Goal: Use online tool/utility: Utilize a website feature to perform a specific function

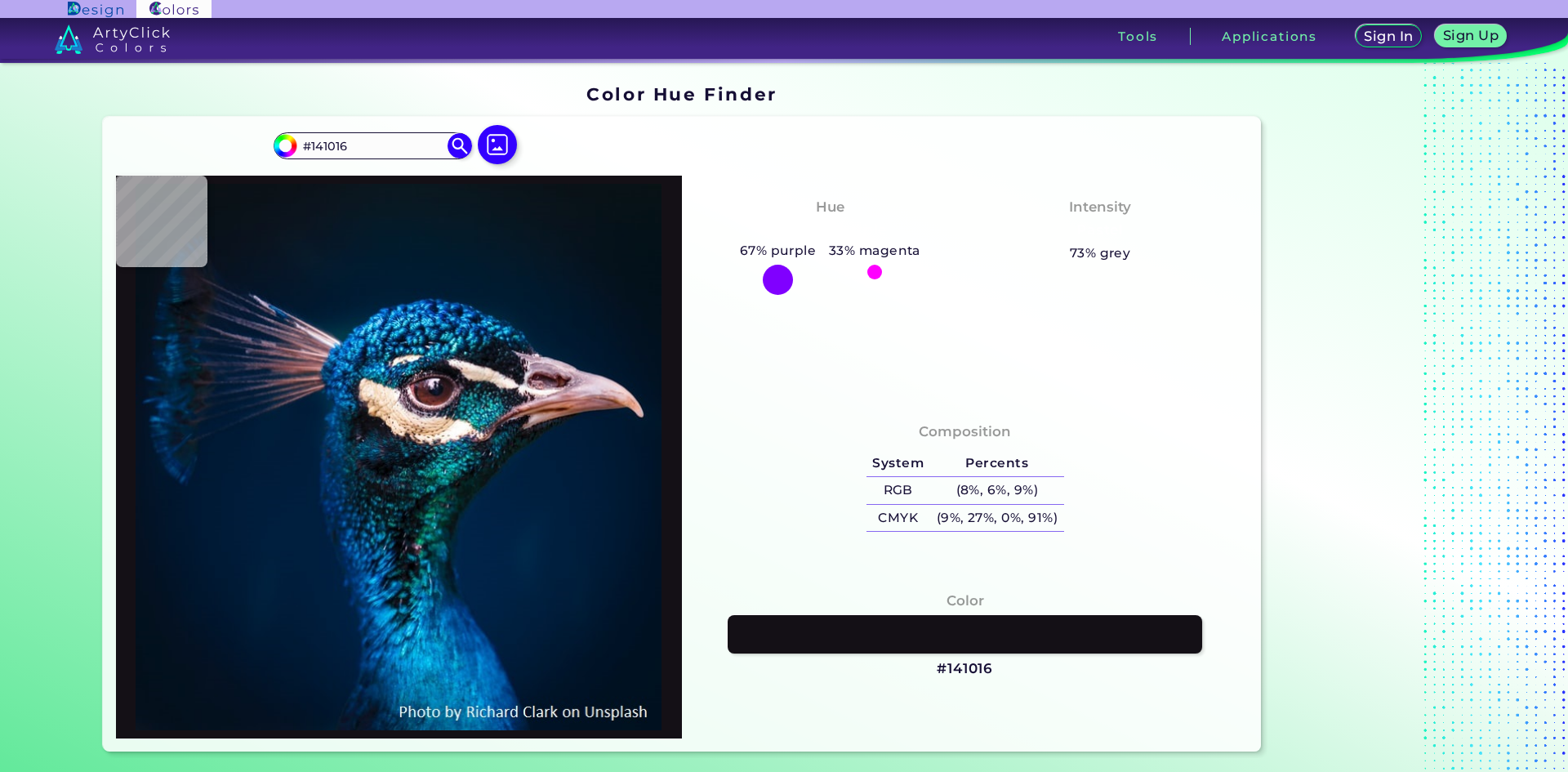
type input "#1c1219"
type input "#1C1219"
type input "#6c656d"
type input "#6C656D"
type input "#423242"
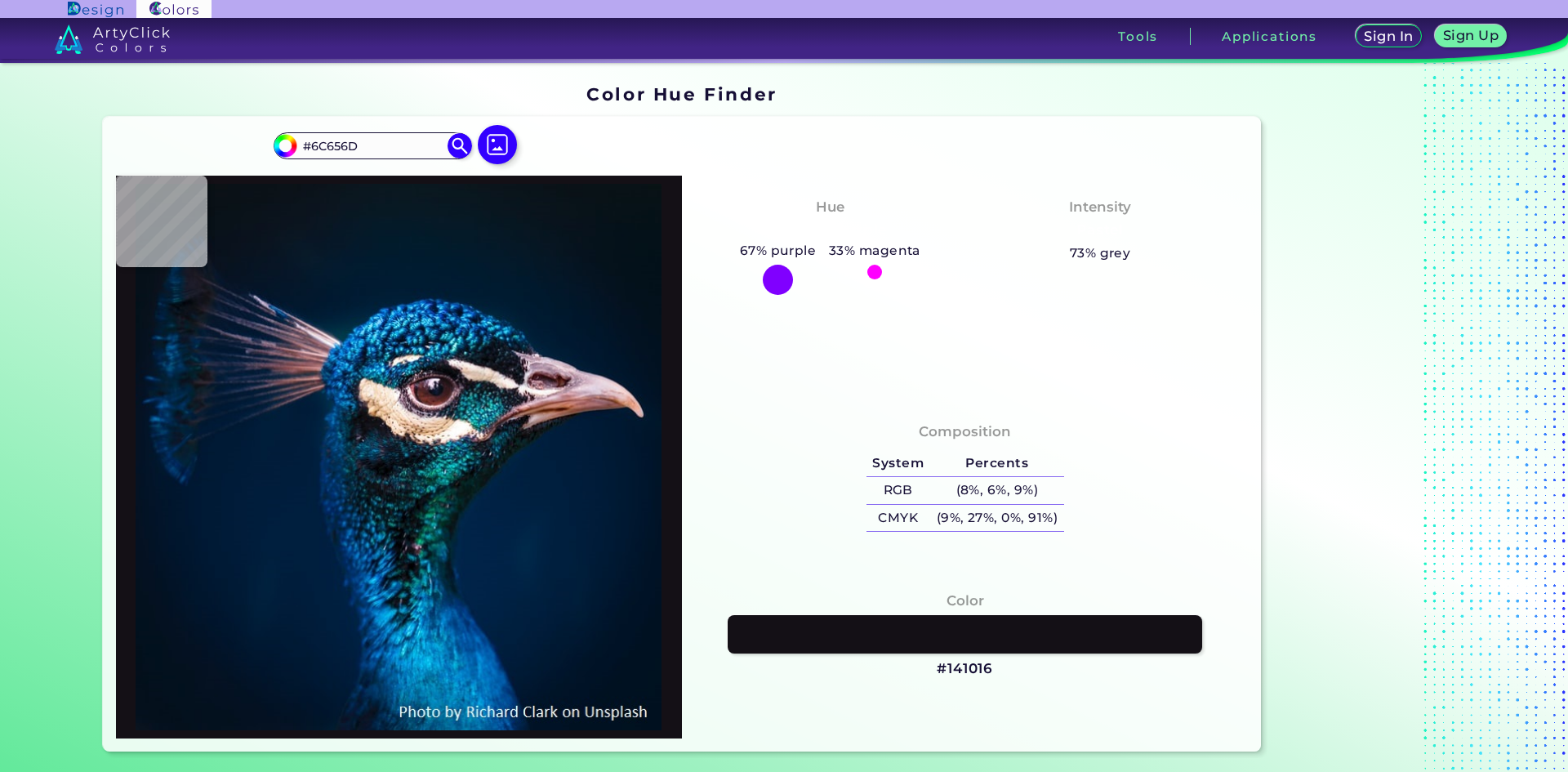
type input "#423242"
type input "#201b2b"
type input "#201B2B"
type input "#151424"
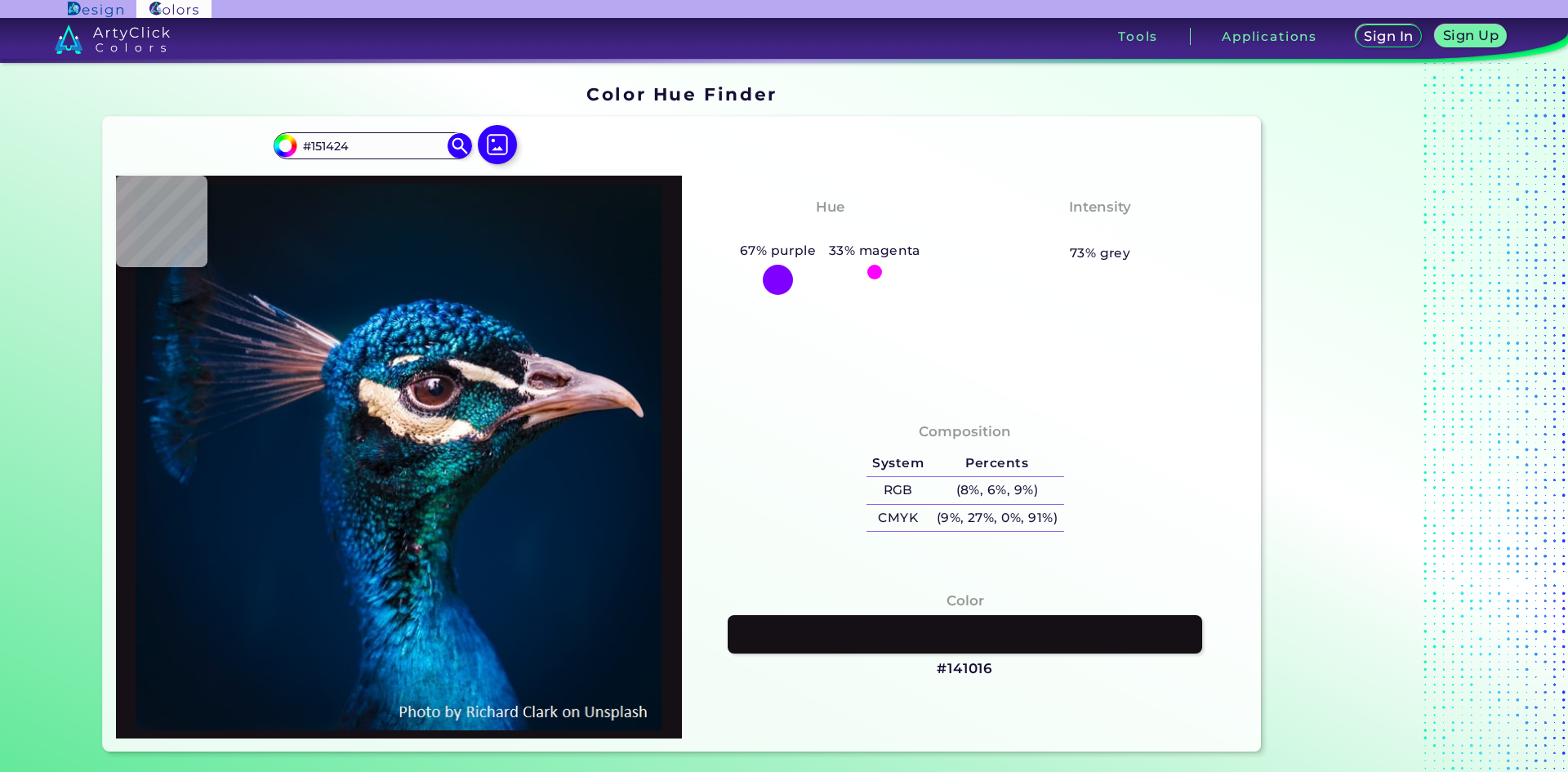
type input "#141526"
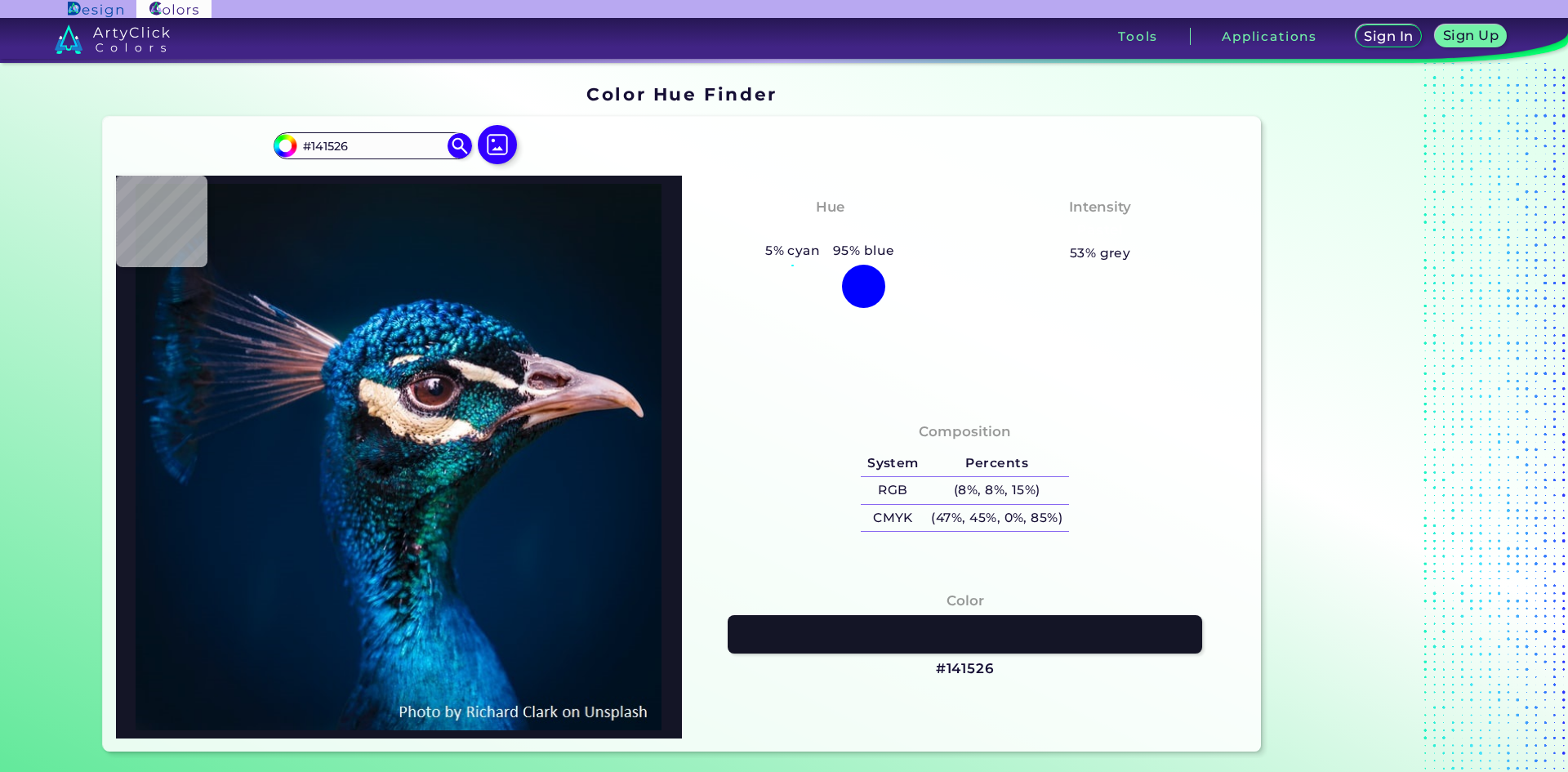
type input "#181b2d"
type input "#181B2D"
type input "#1f2a3c"
type input "#1F2A3C"
type input "#122136"
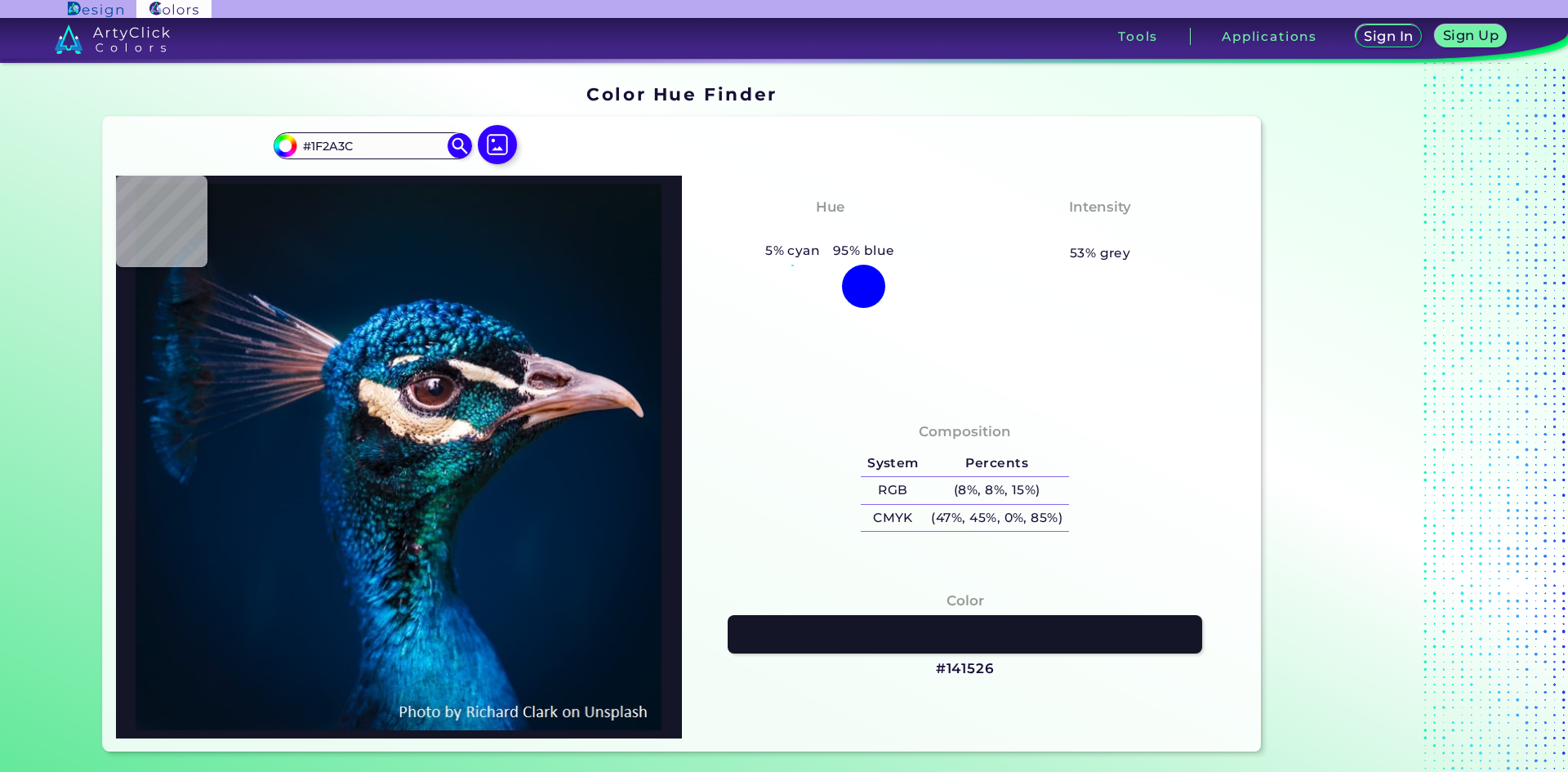
type input "#122136"
type input "#091c33"
type input "#091C33"
type input "#08213a"
type input "#08213A"
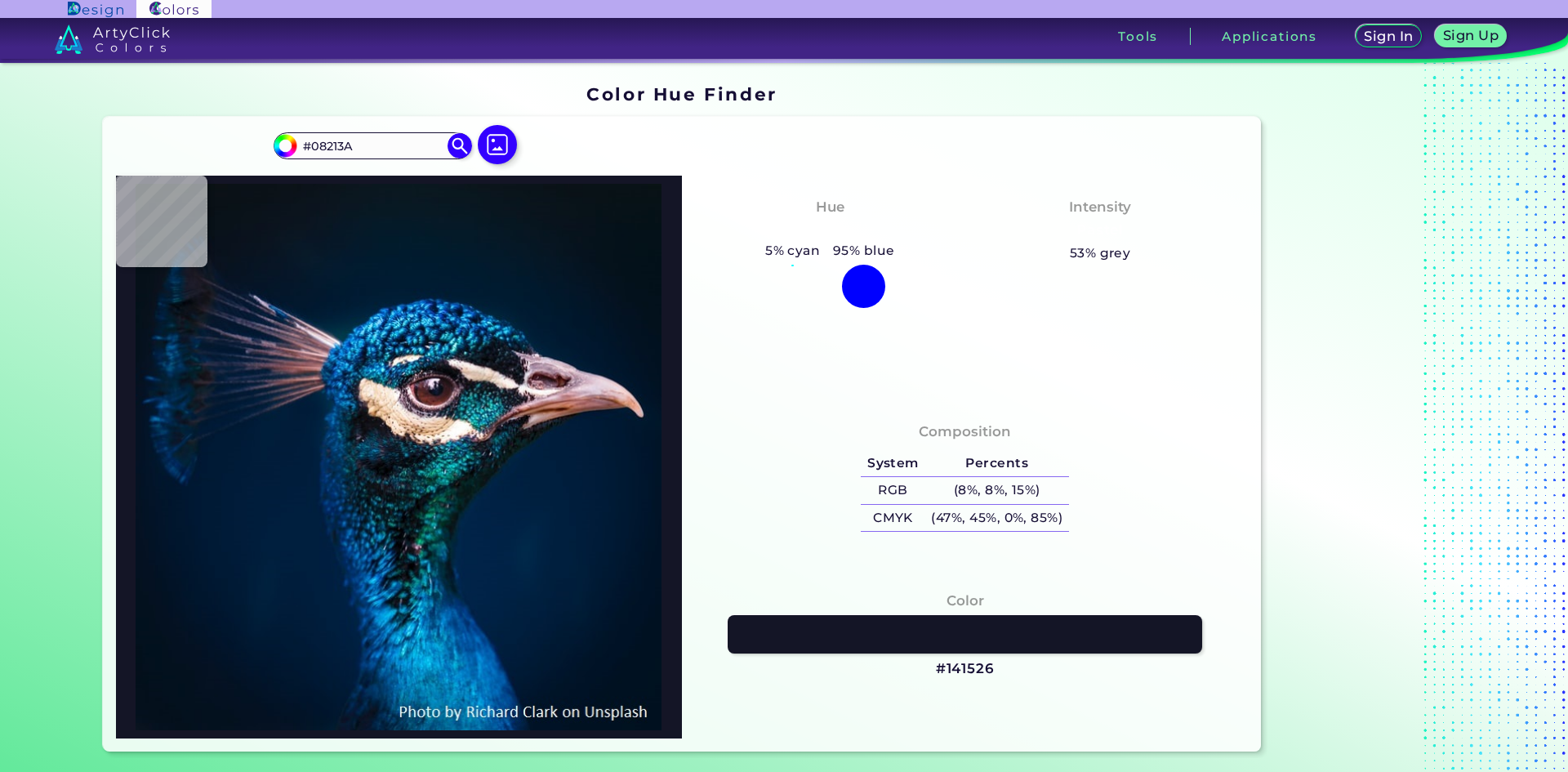
type input "#123b59"
type input "#123B59"
type input "#255574"
type input "#114667"
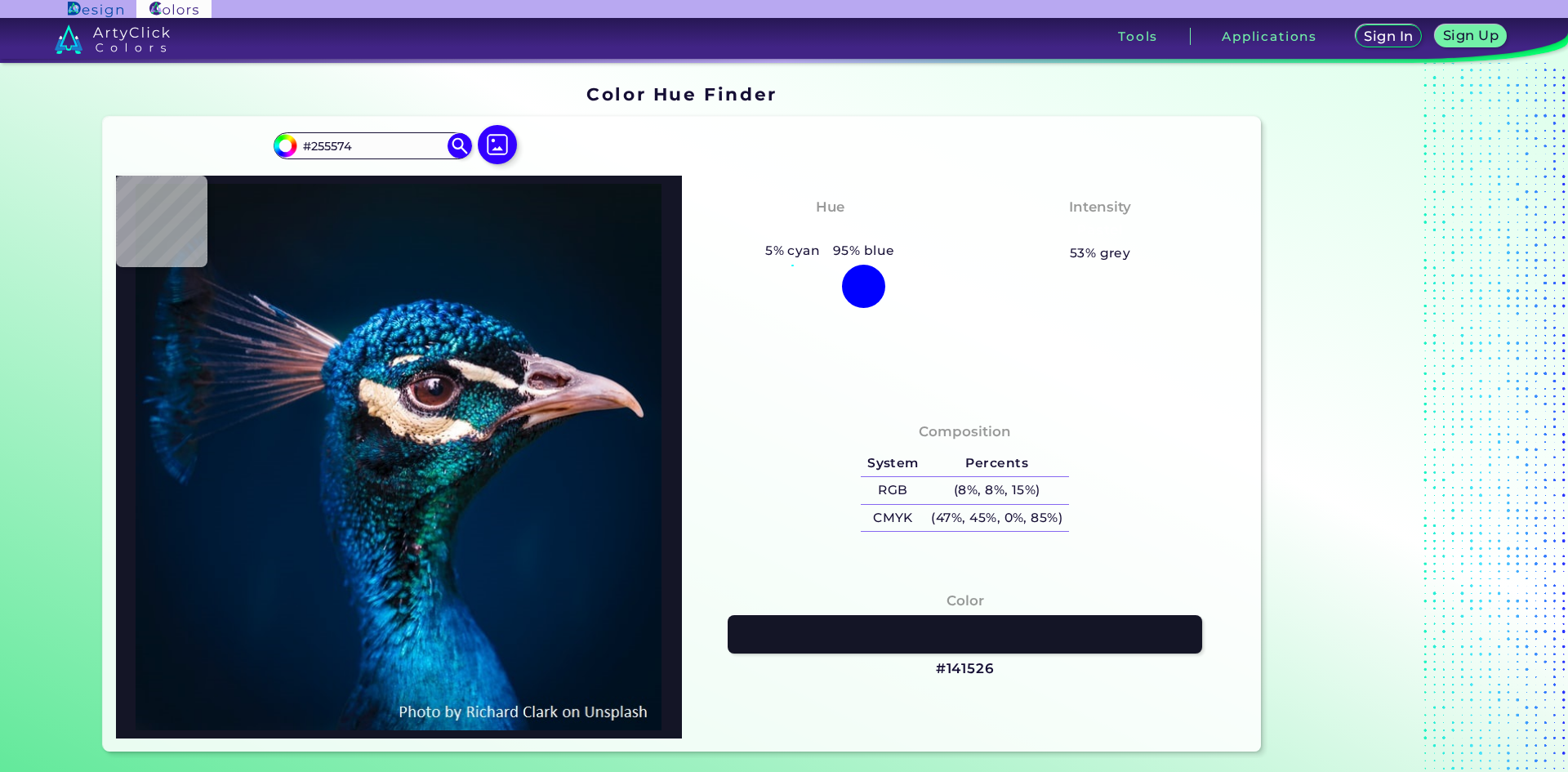
type input "#114667"
type input "#186883"
type input "#03516c"
type input "#03516C"
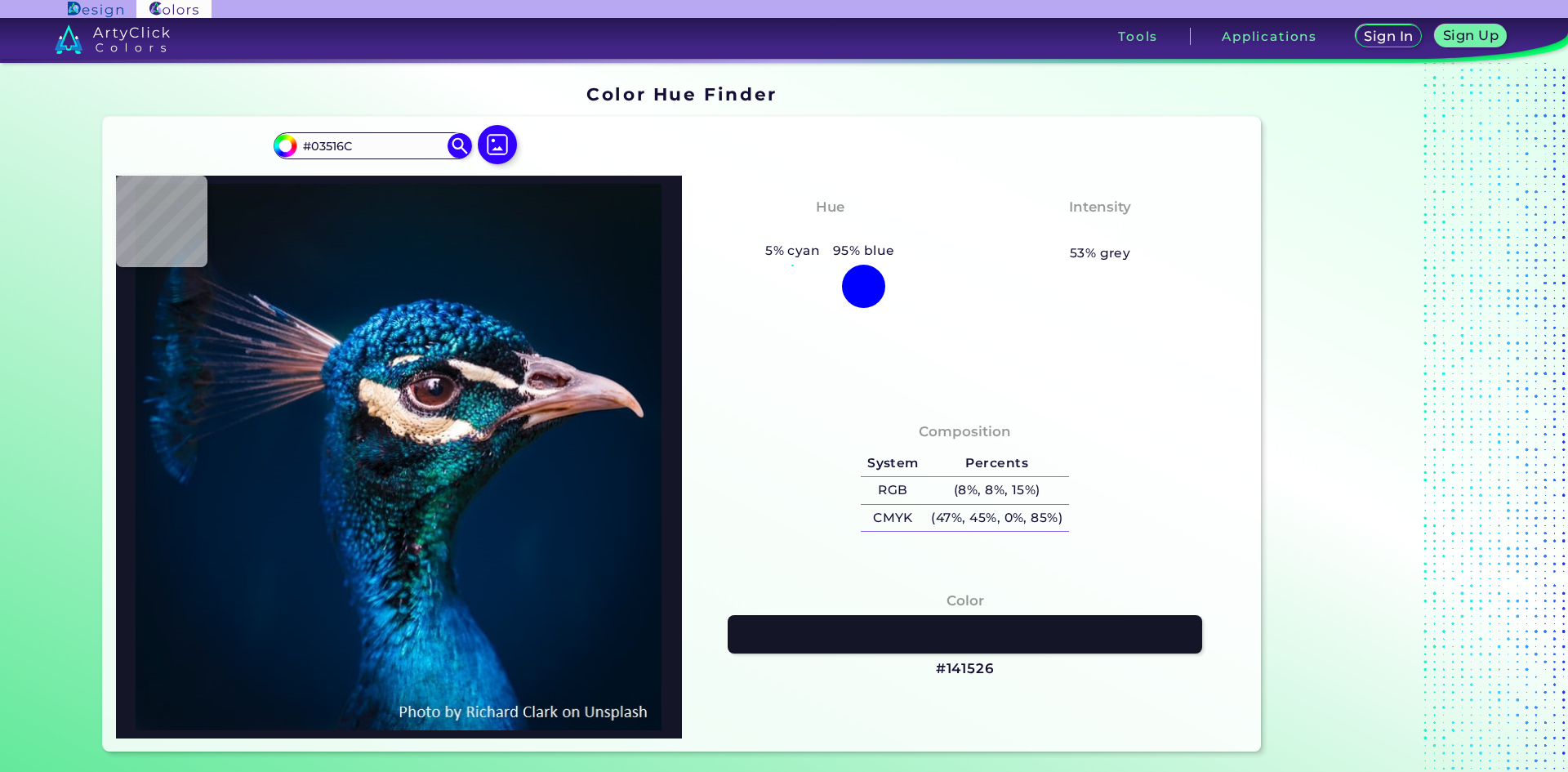
type input "#1a2d50"
type input "#1A2D50"
type input "#041d36"
type input "#041D36"
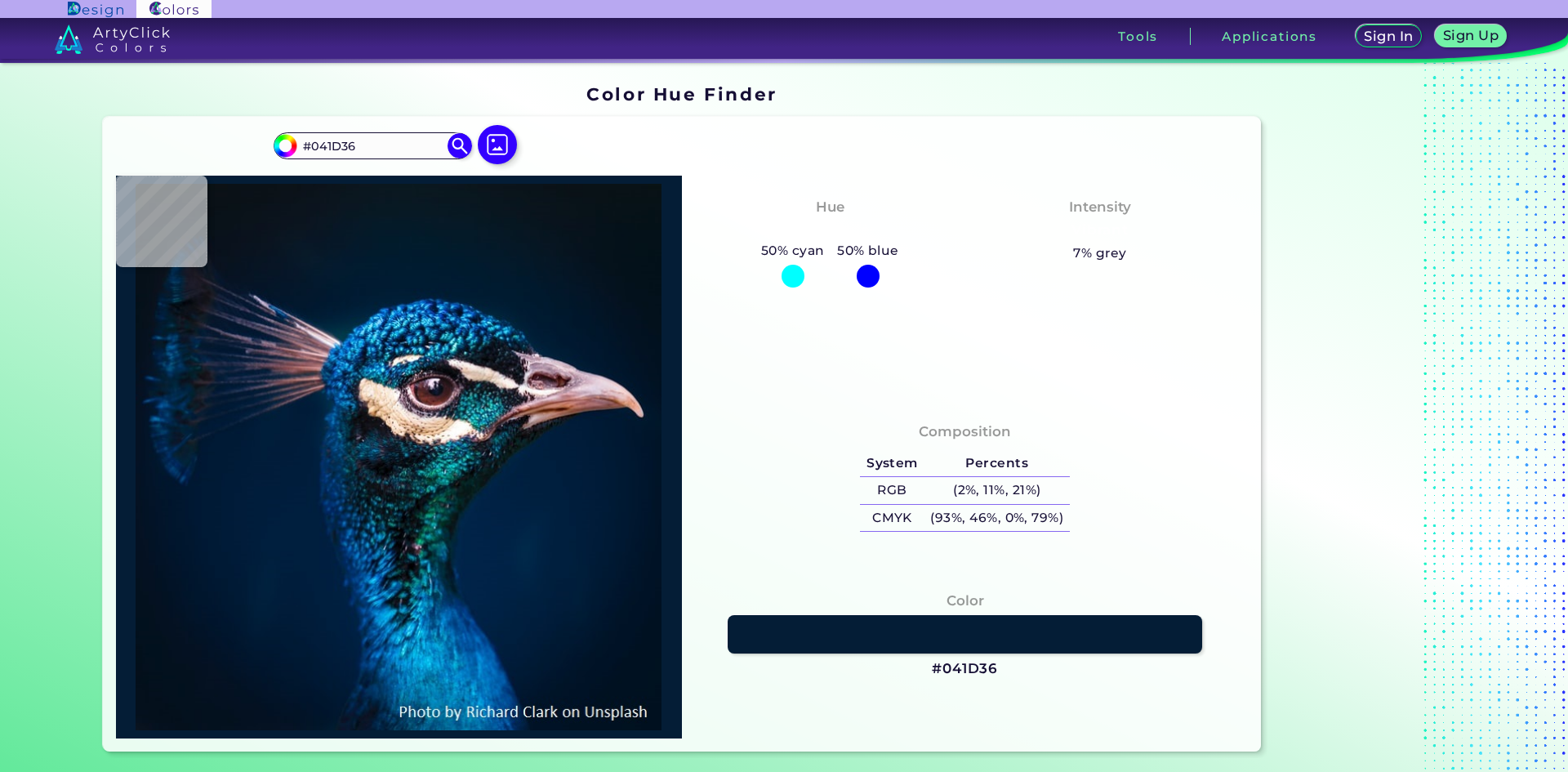
type input "#03243f"
type input "#03243F"
type input "#034062"
type input "#507ea7"
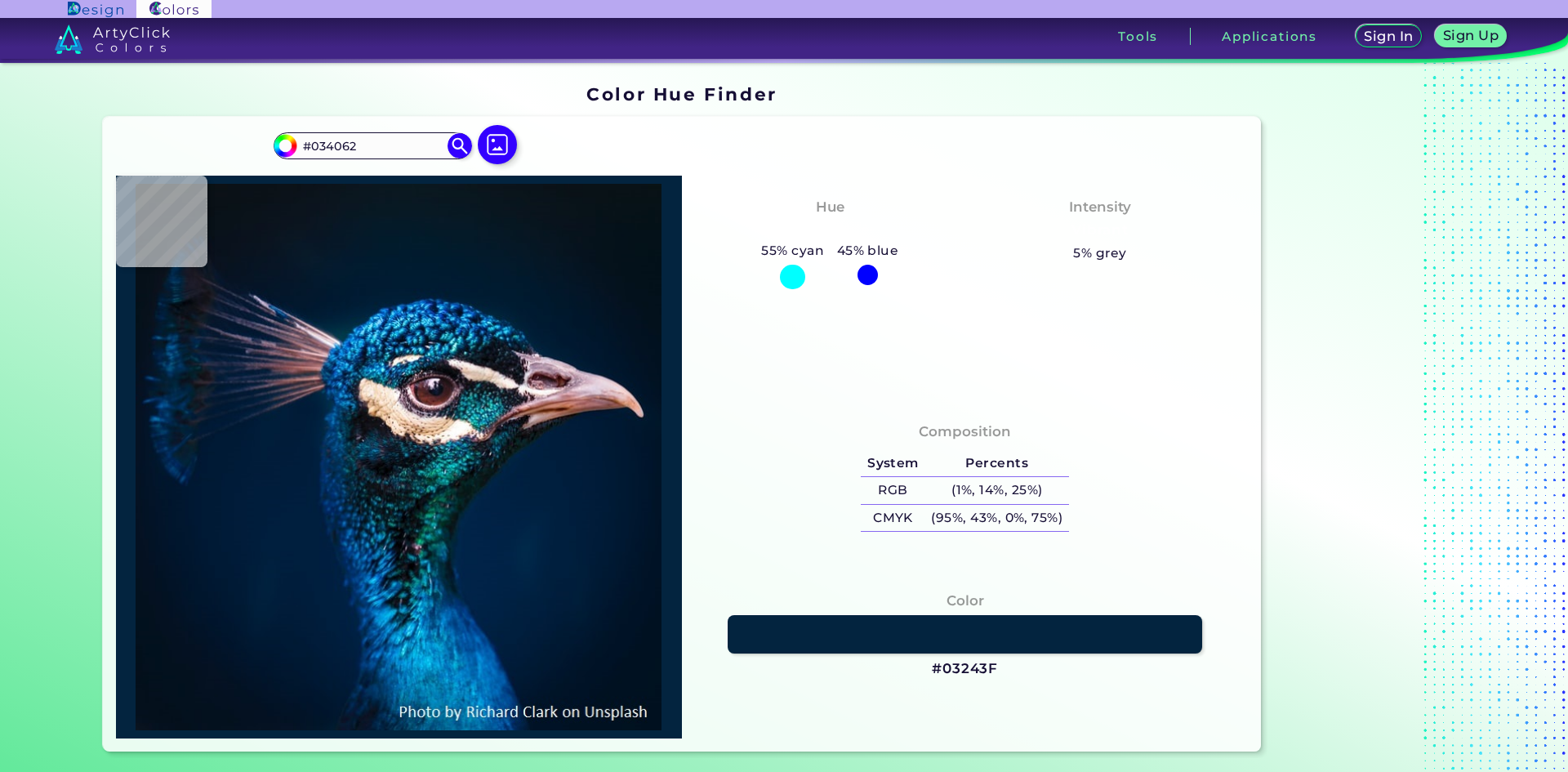
type input "#507EA7"
type input "#062538"
type input "#056d9d"
type input "#056D9D"
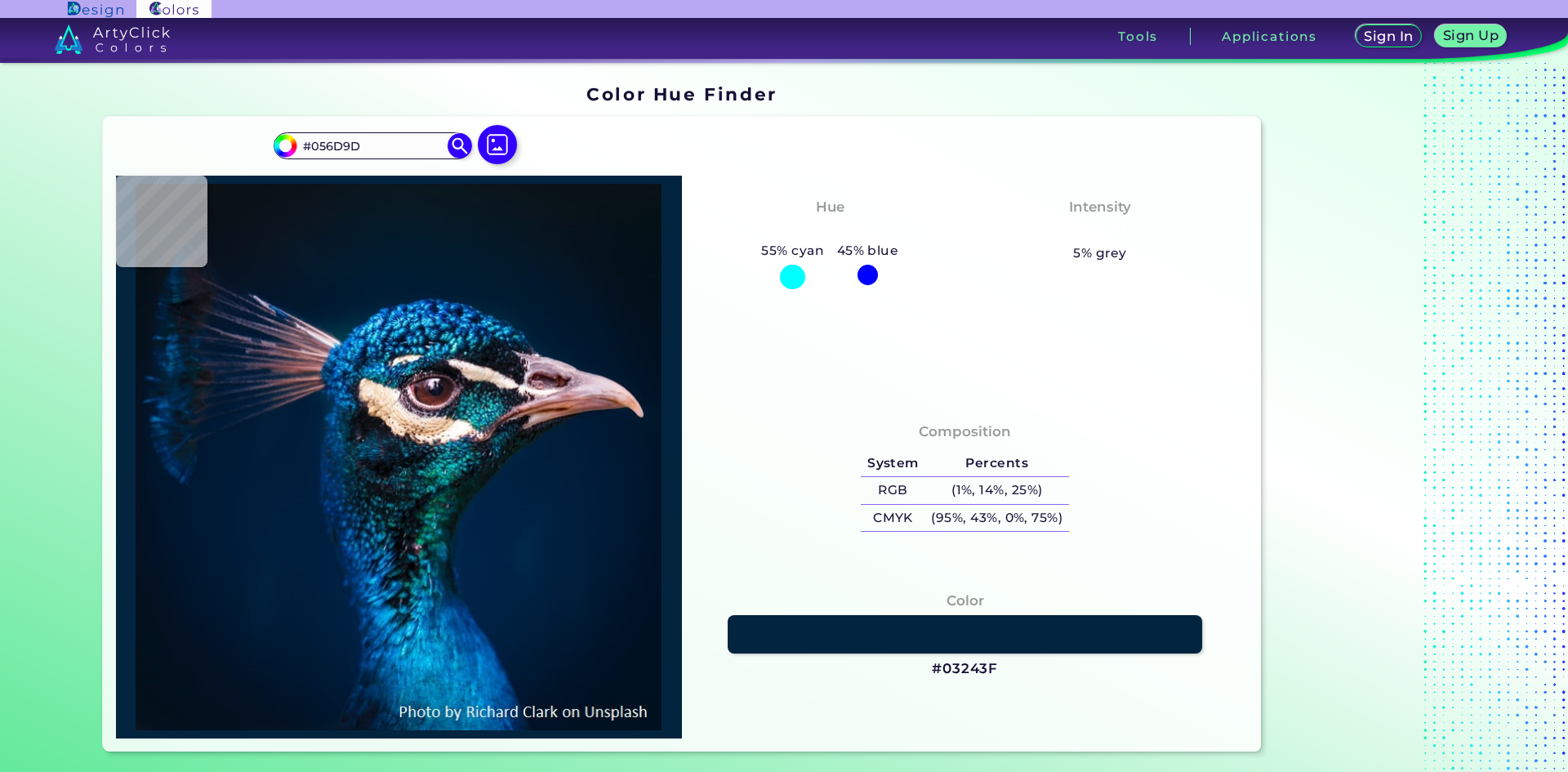
type input "#1876aa"
type input "#1876AA"
type input "#043c6e"
type input "#043C6E"
type input "#00183a"
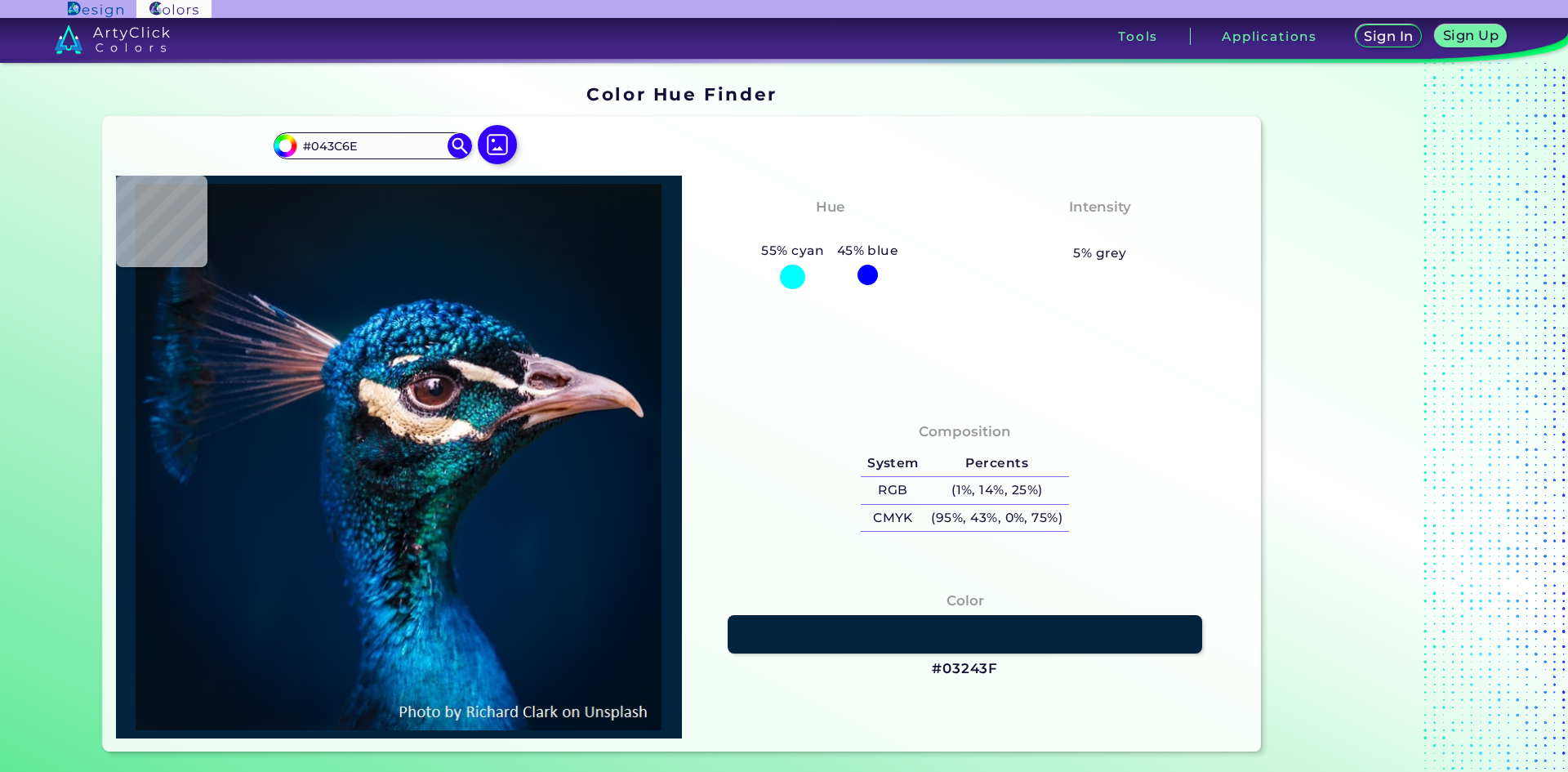
type input "#00183A"
type input "#01182a"
type input "#01182A"
type input "#042641"
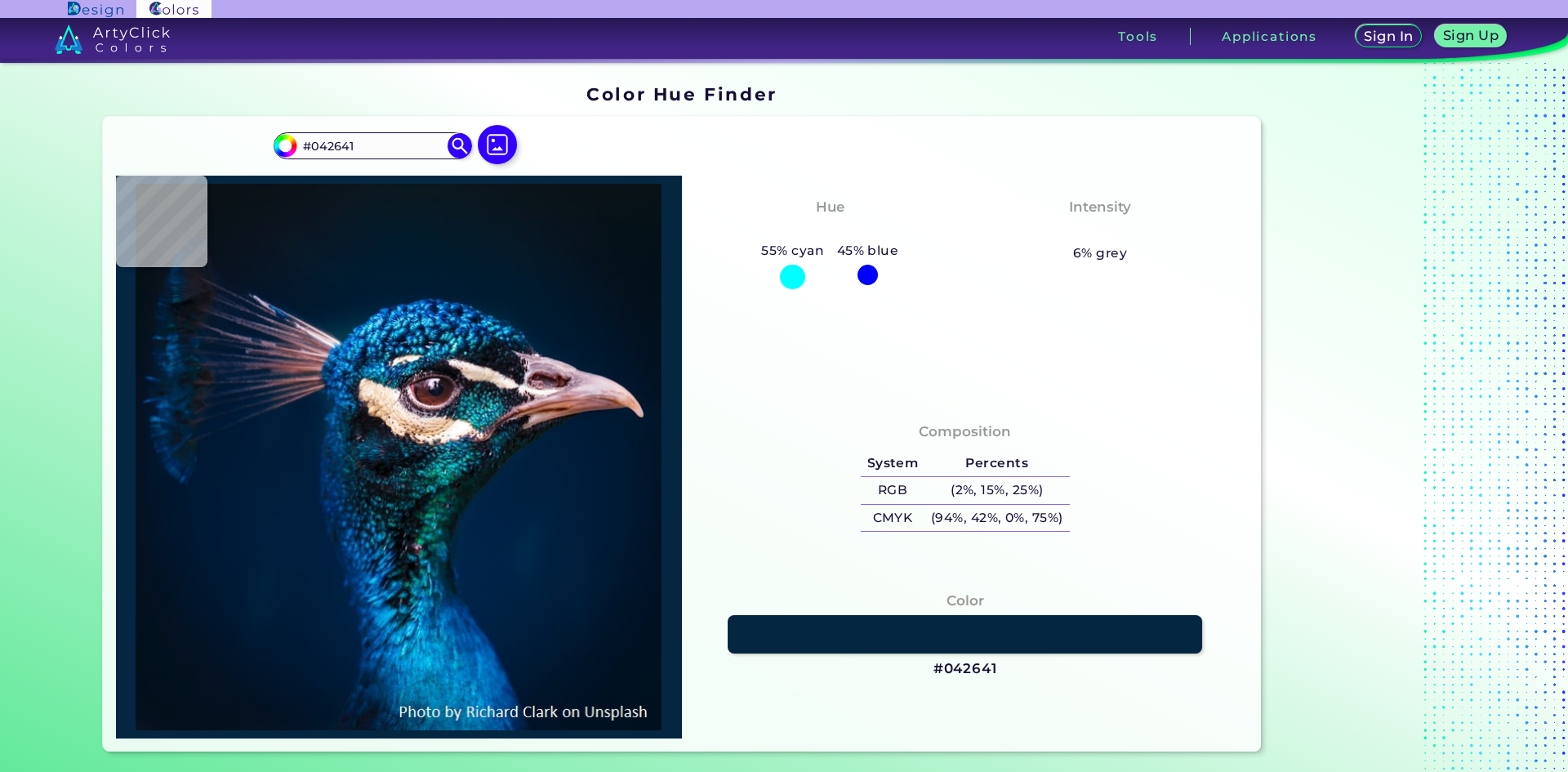
type input "#064568"
type input "#128ab4"
type input "#128AB4"
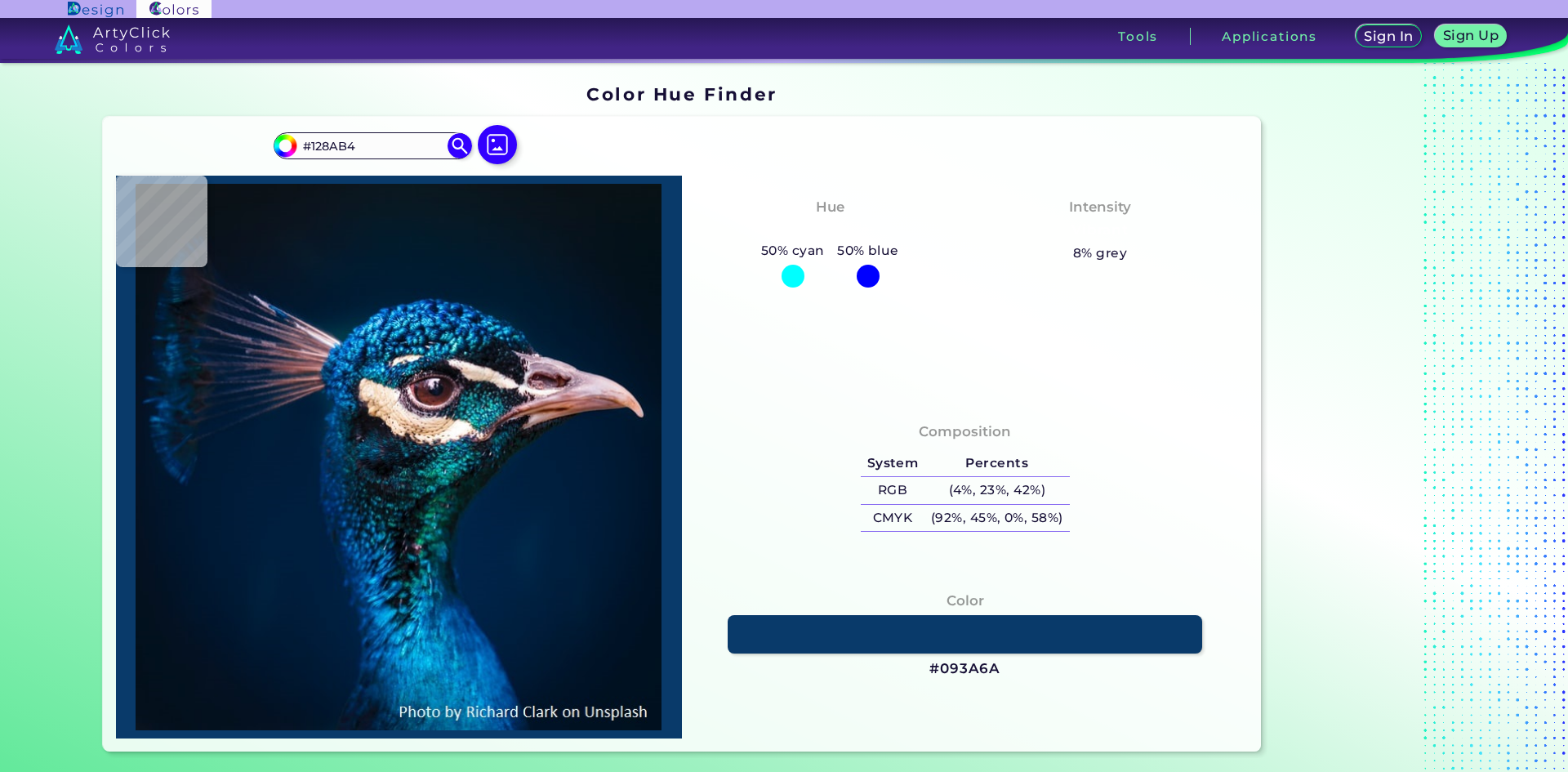
type input "#093a6a"
type input "#093A6A"
type input "#002956"
type input "#067ec7"
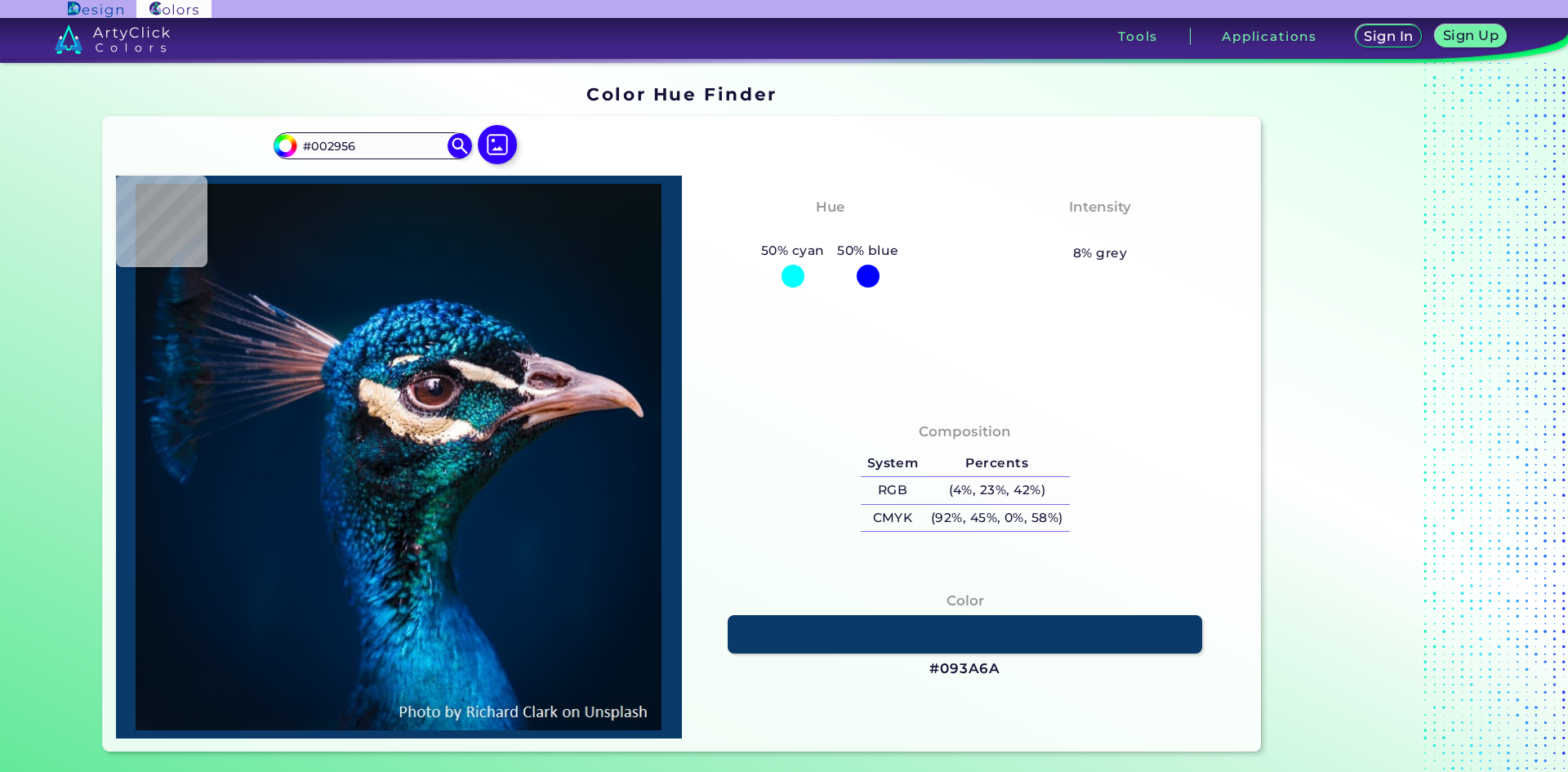
type input "#067EC7"
type input "#d0dae6"
type input "#D0DAE6"
type input "#b6a0a9"
type input "#B6A0A9"
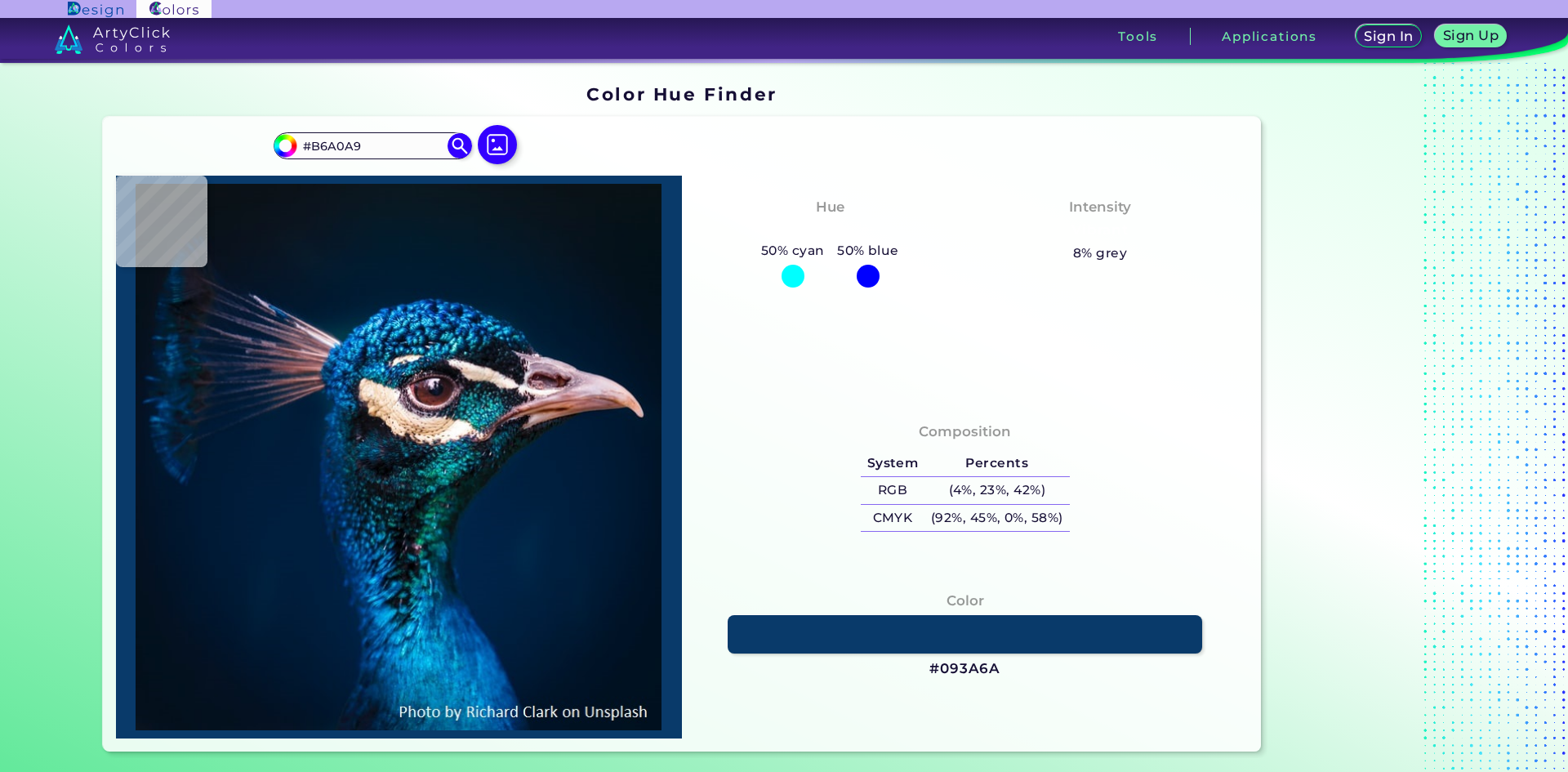
type input "#95676a"
type input "#95676A"
type input "#94676e"
type input "#94676E"
type input "#7d5560"
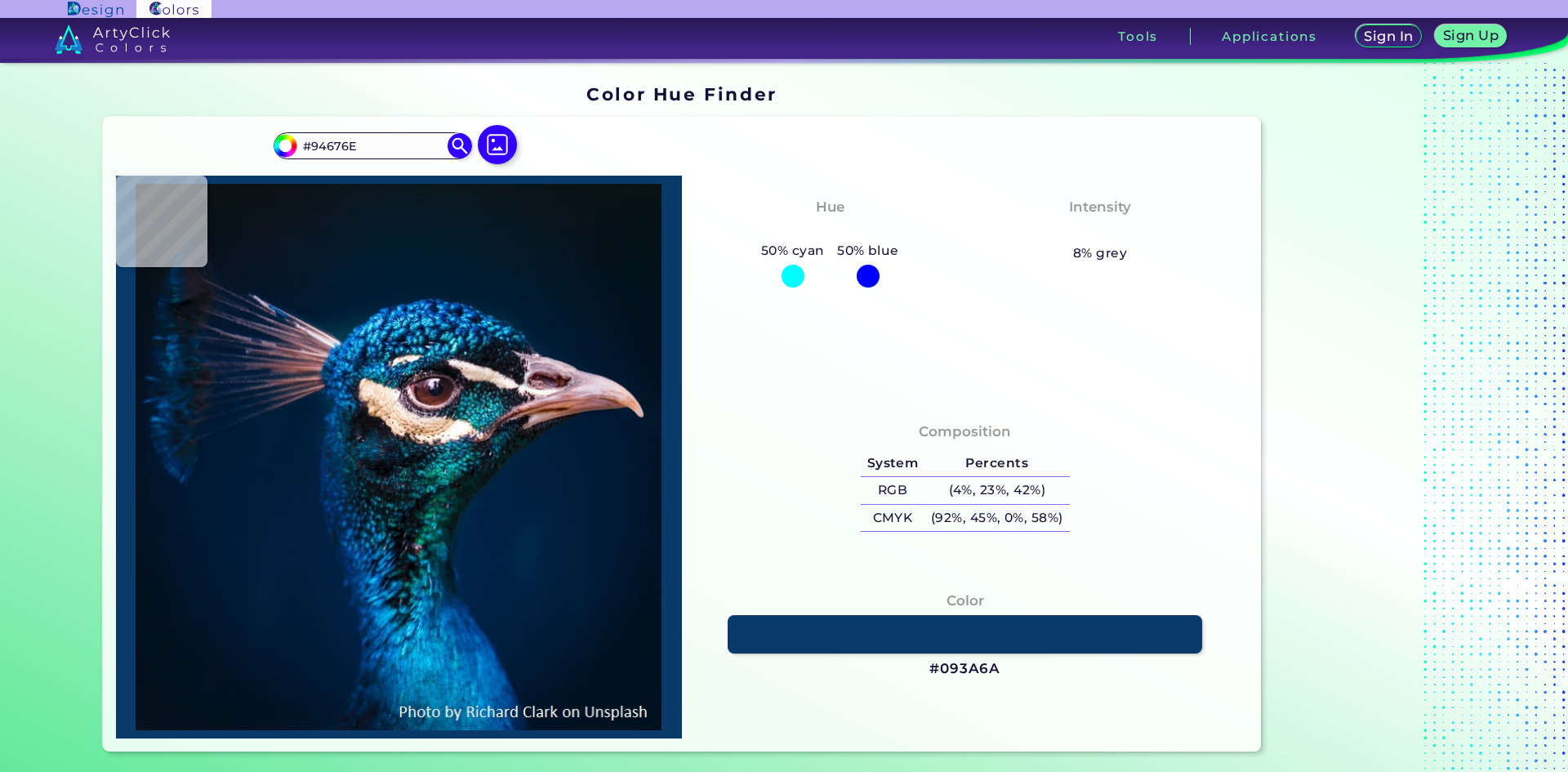
type input "#7D5560"
type input "#725363"
type input "#705465"
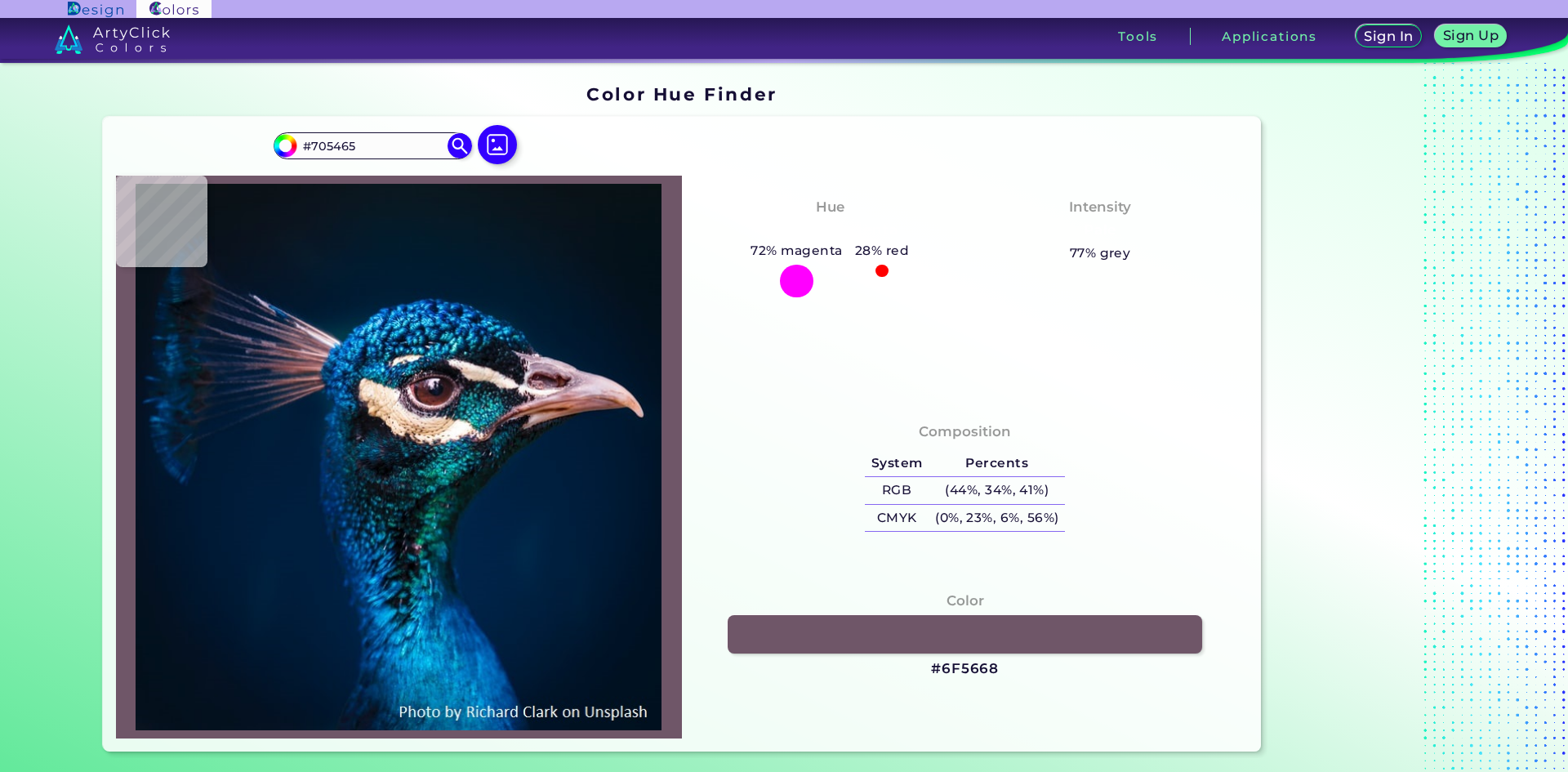
type input "#6f5668"
type input "#6F5668"
type input "#755a6c"
type input "#755A6C"
type input "#a07a85"
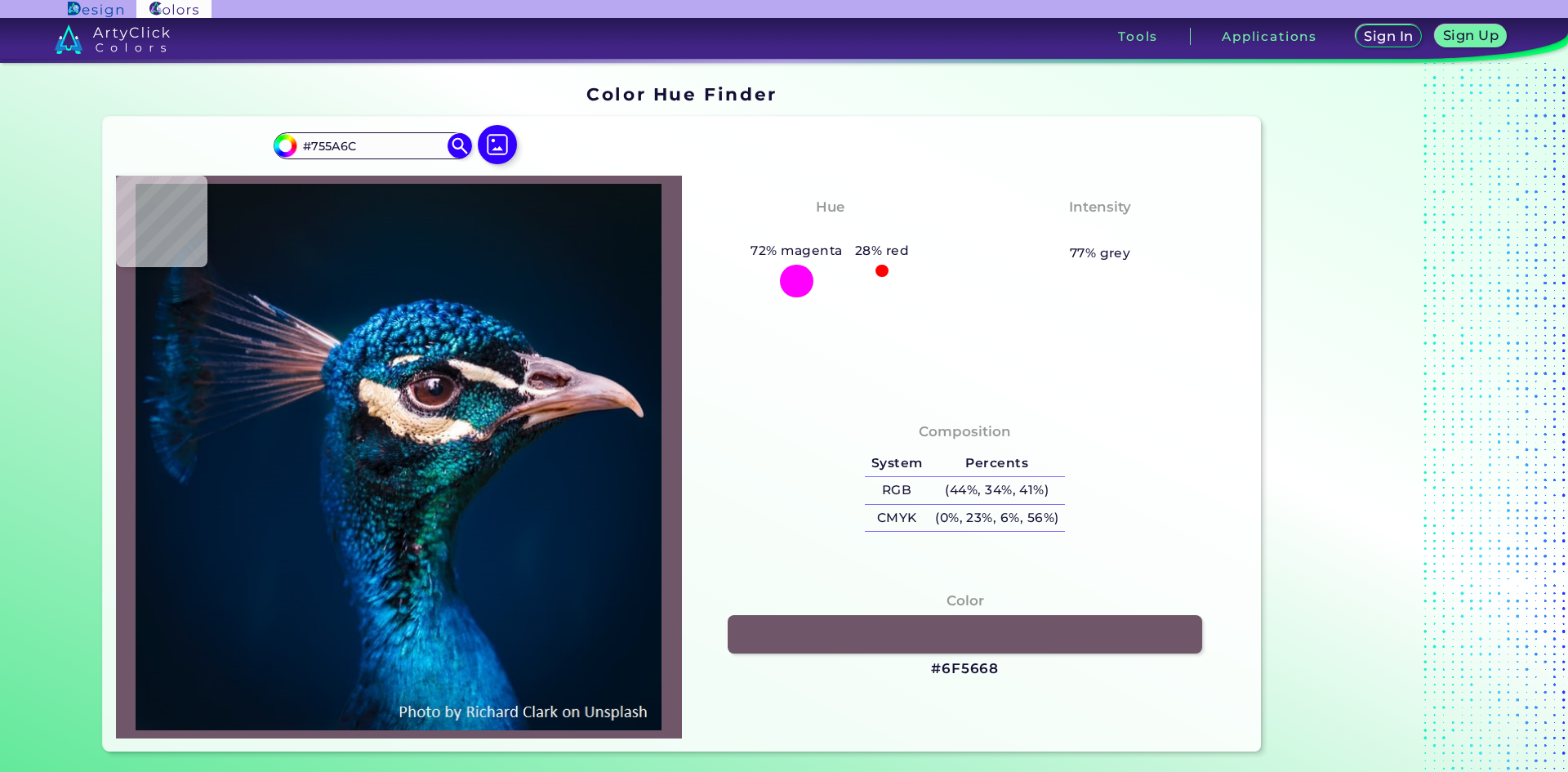
type input "#A07A85"
type input "#ab838b"
type input "#AB838B"
type input "#b3898f"
type input "#B3898F"
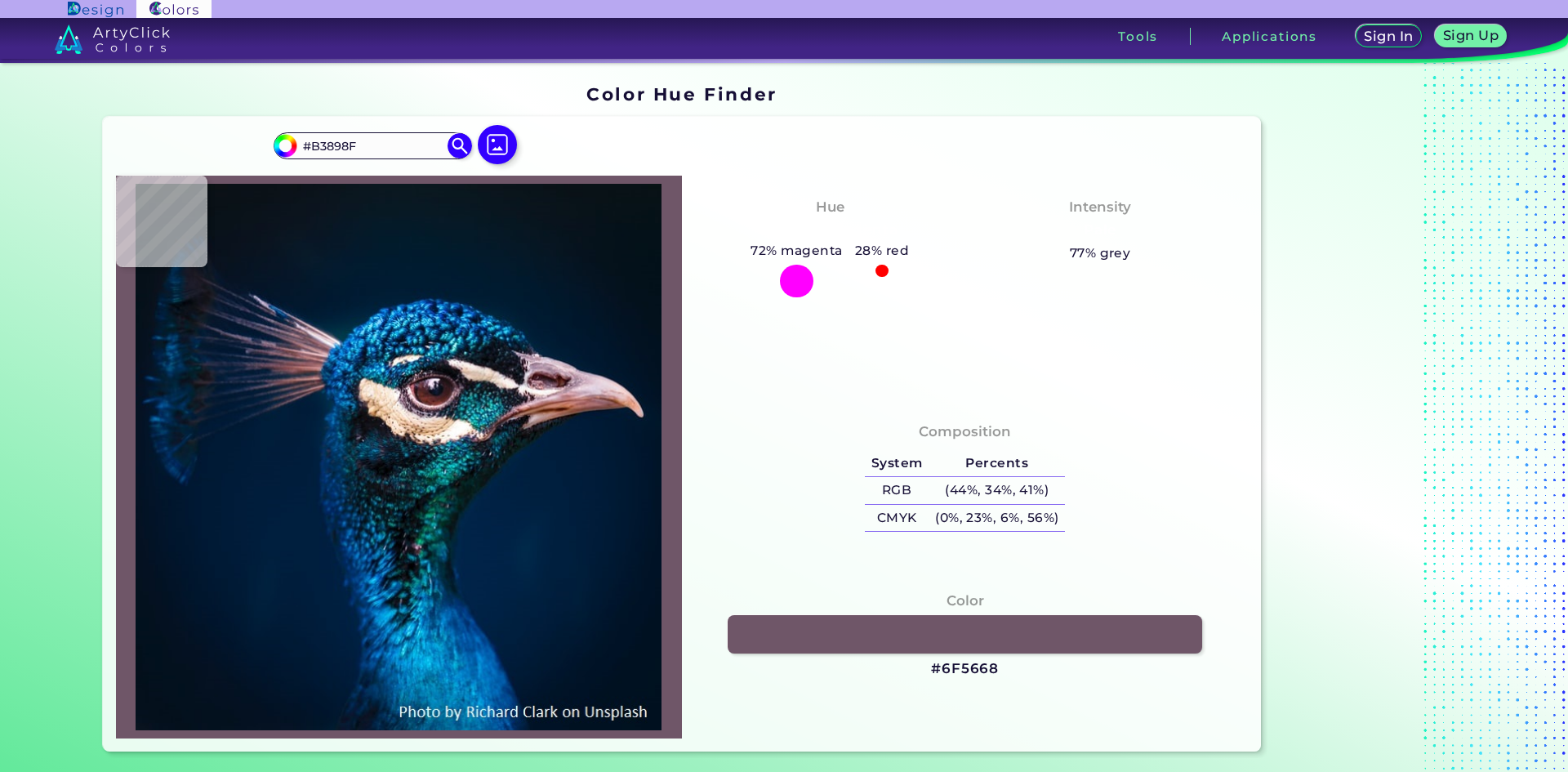
type input "#af858a"
type input "#AF858A"
type input "#866571"
type input "#82697c"
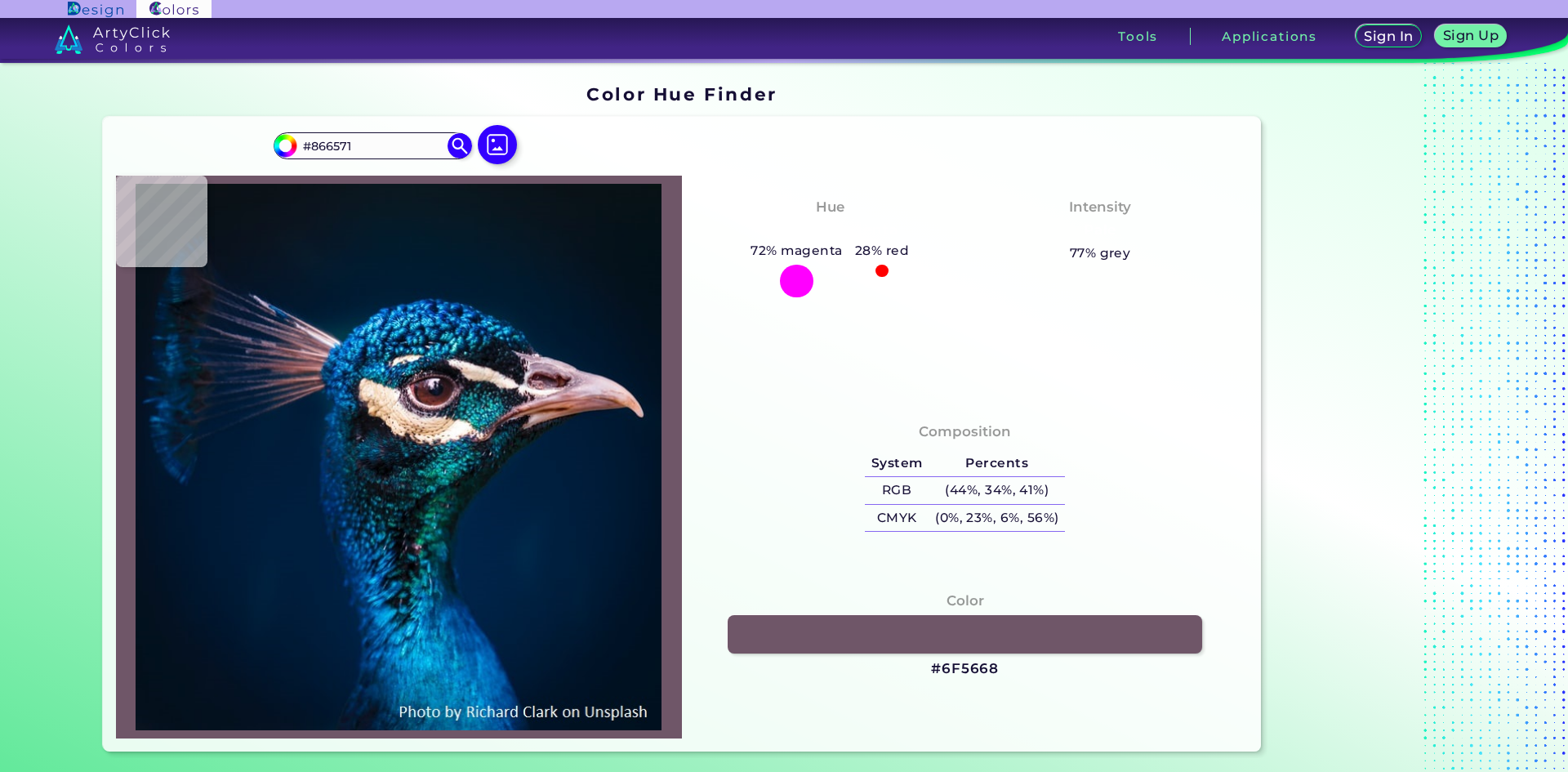
type input "#82697C"
type input "#dbaeb3"
type input "#DBAEB3"
type input "#6a4c56"
type input "#6A4C56"
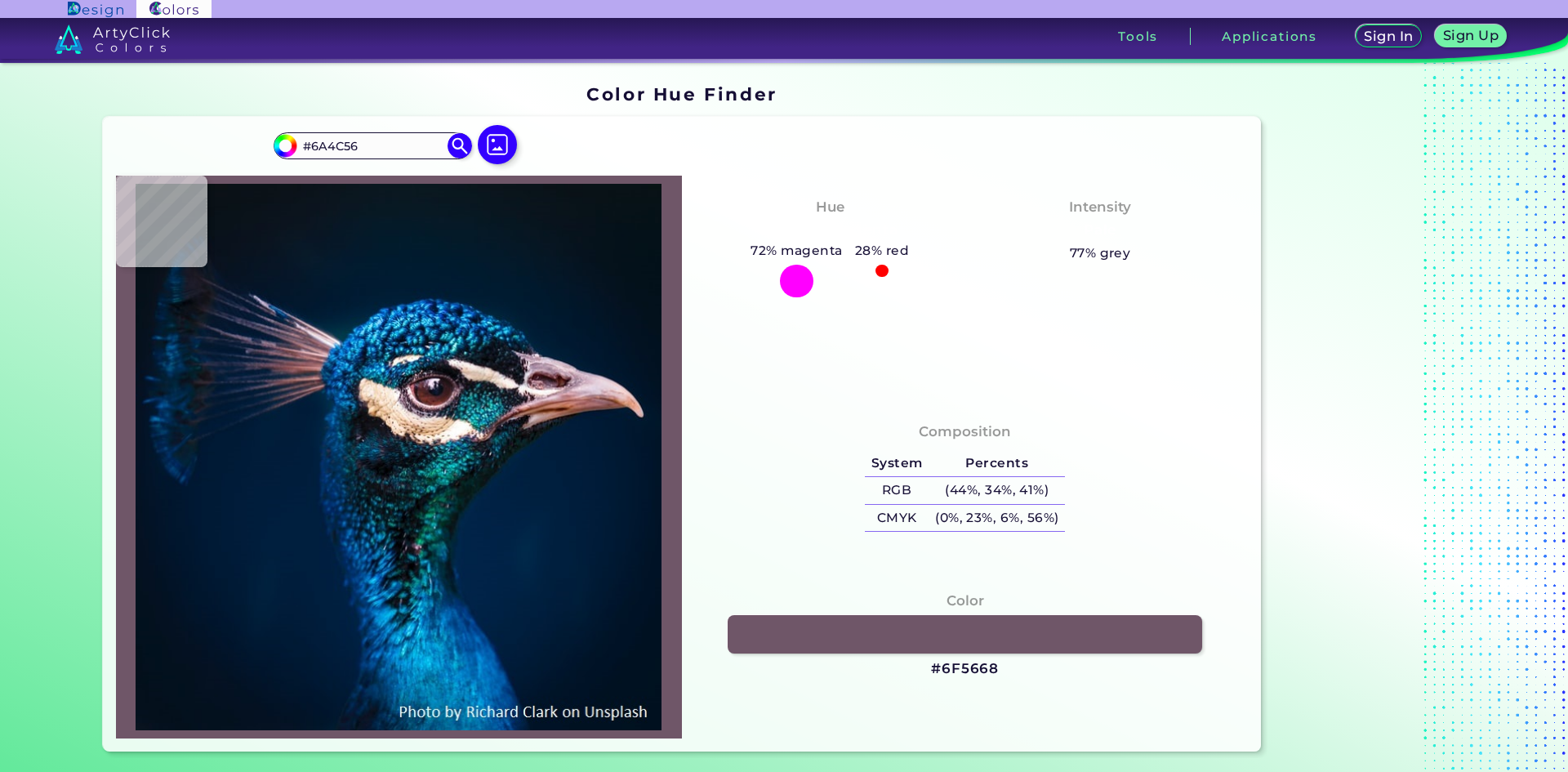
type input "#c6898a"
type input "#C6898A"
type input "#96676a"
type input "#96676A"
type input "#4c3640"
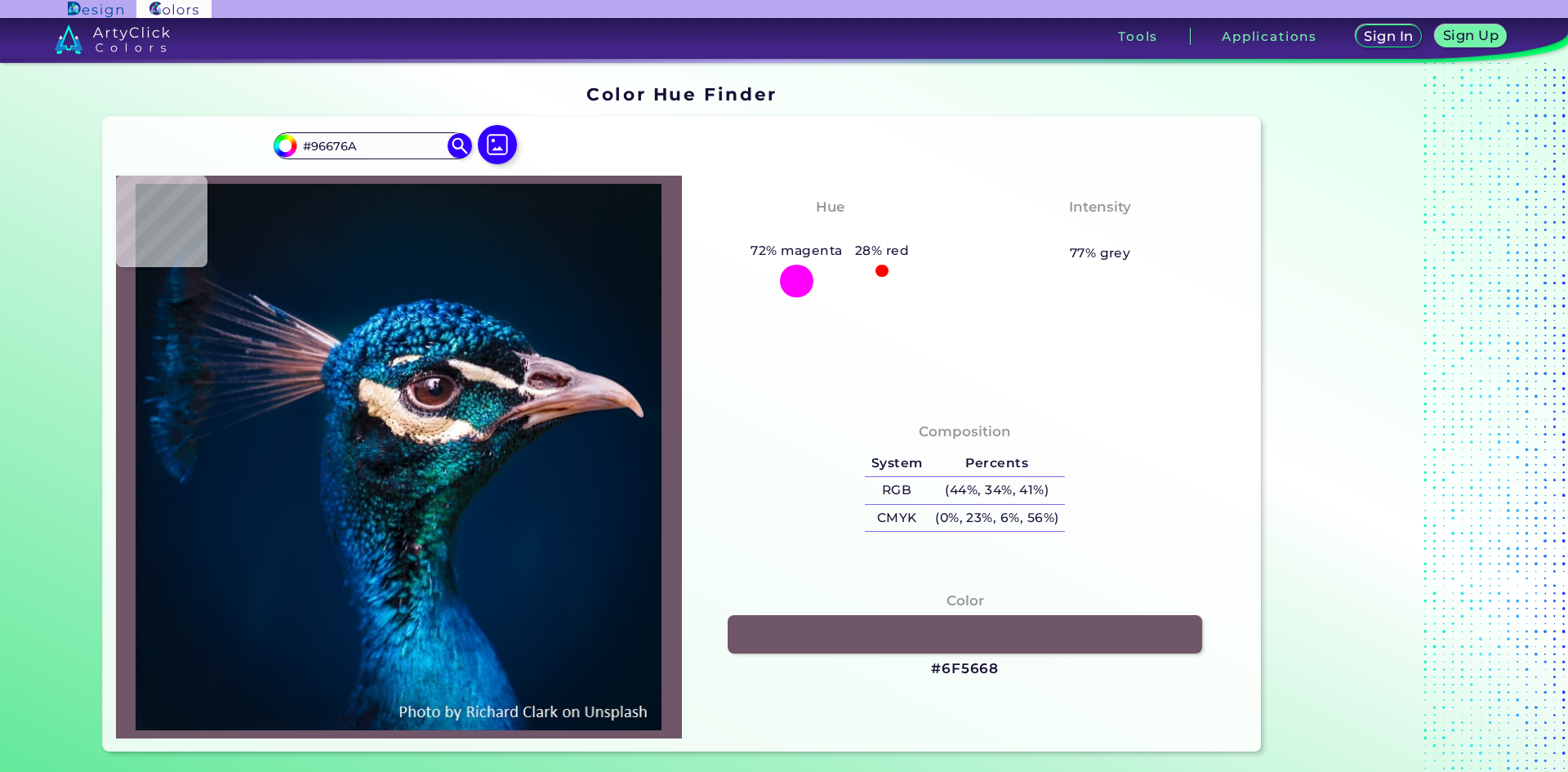
type input "#4C3640"
type input "#00294c"
type input "#00294C"
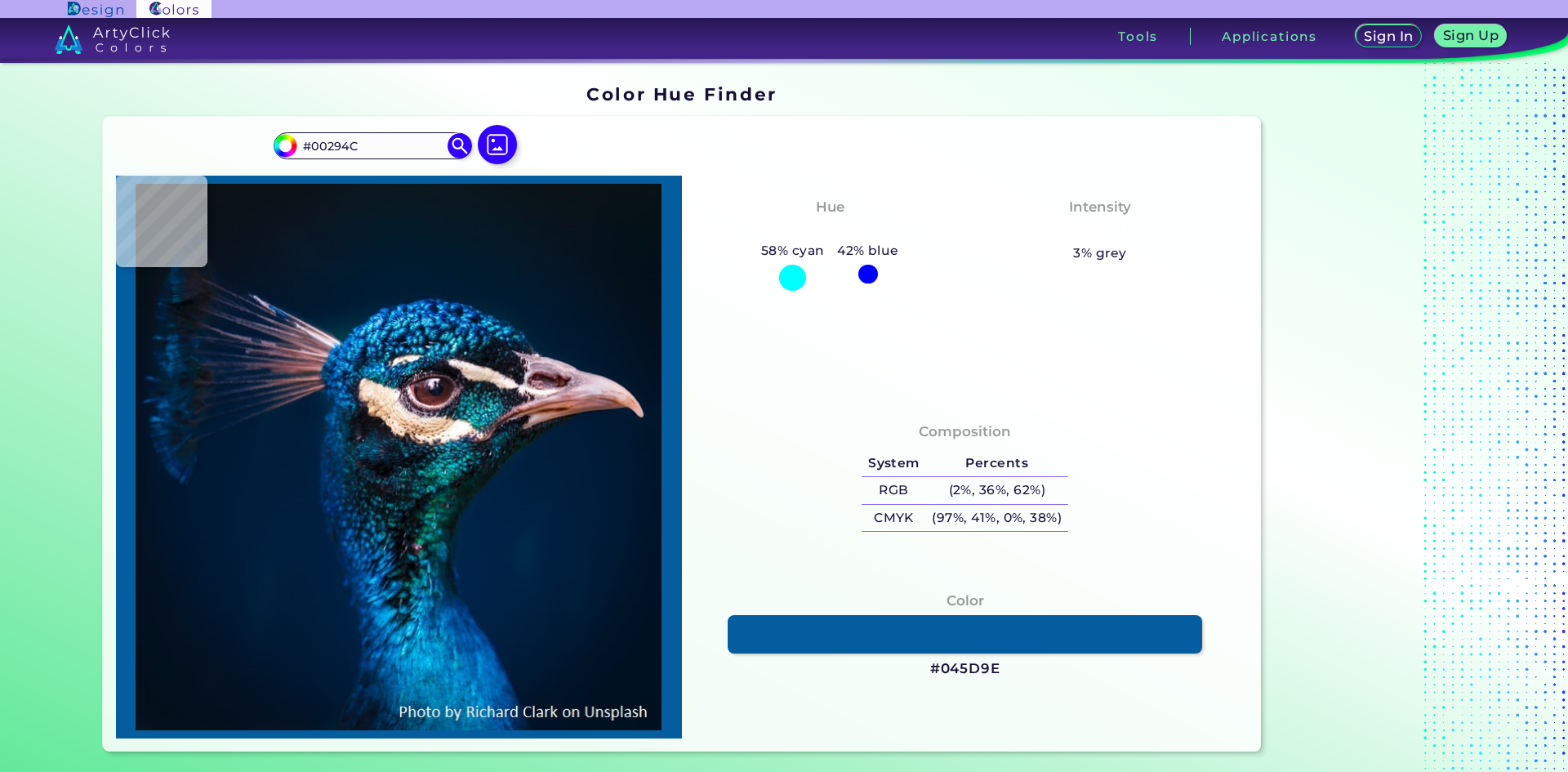
type input "#045d9e"
type input "#045D9E"
type input "#0f6c93"
type input "#0F6C93"
type input "#033f69"
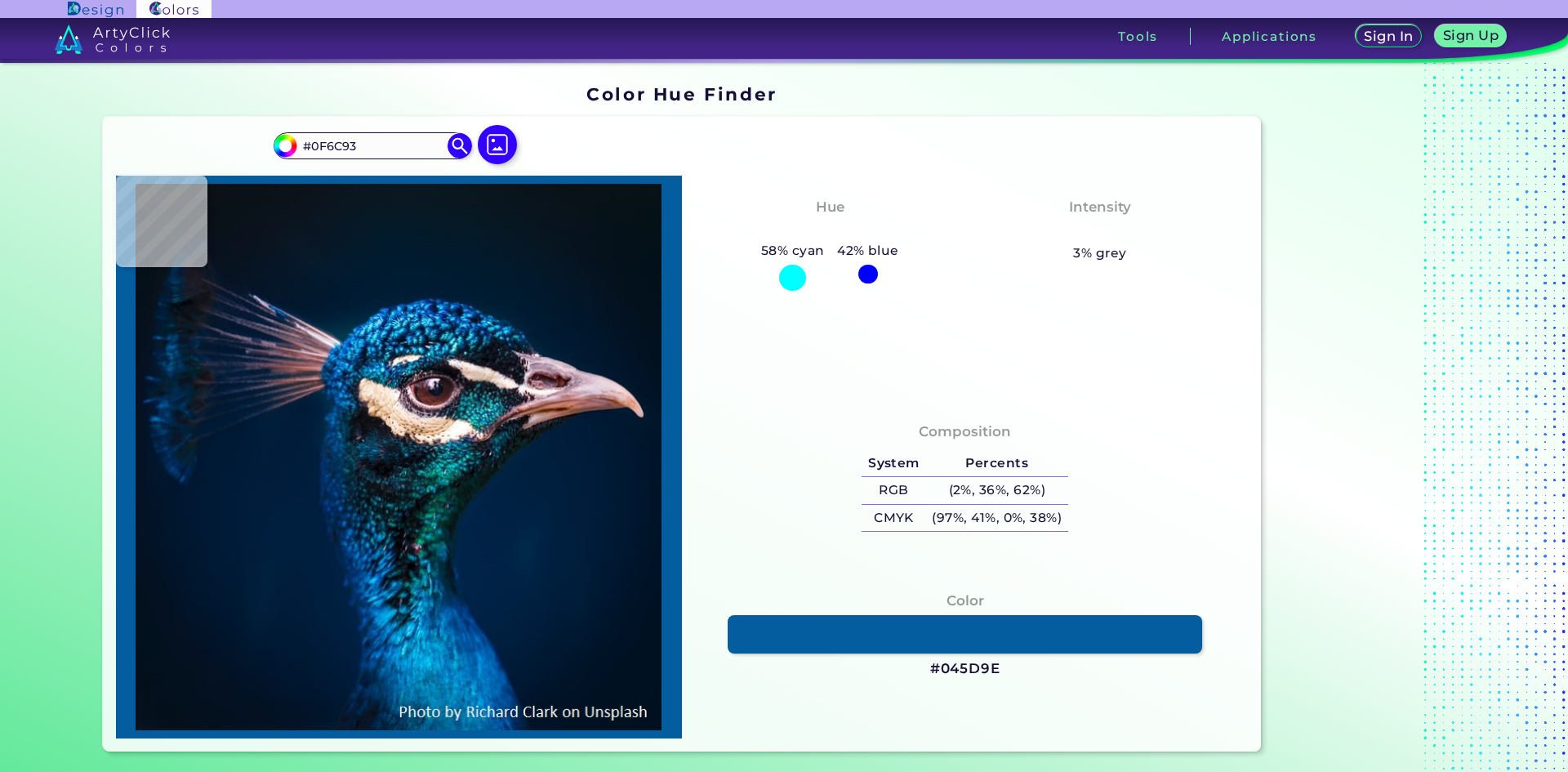
type input "#033F69"
type input "#003348"
type input "#043249"
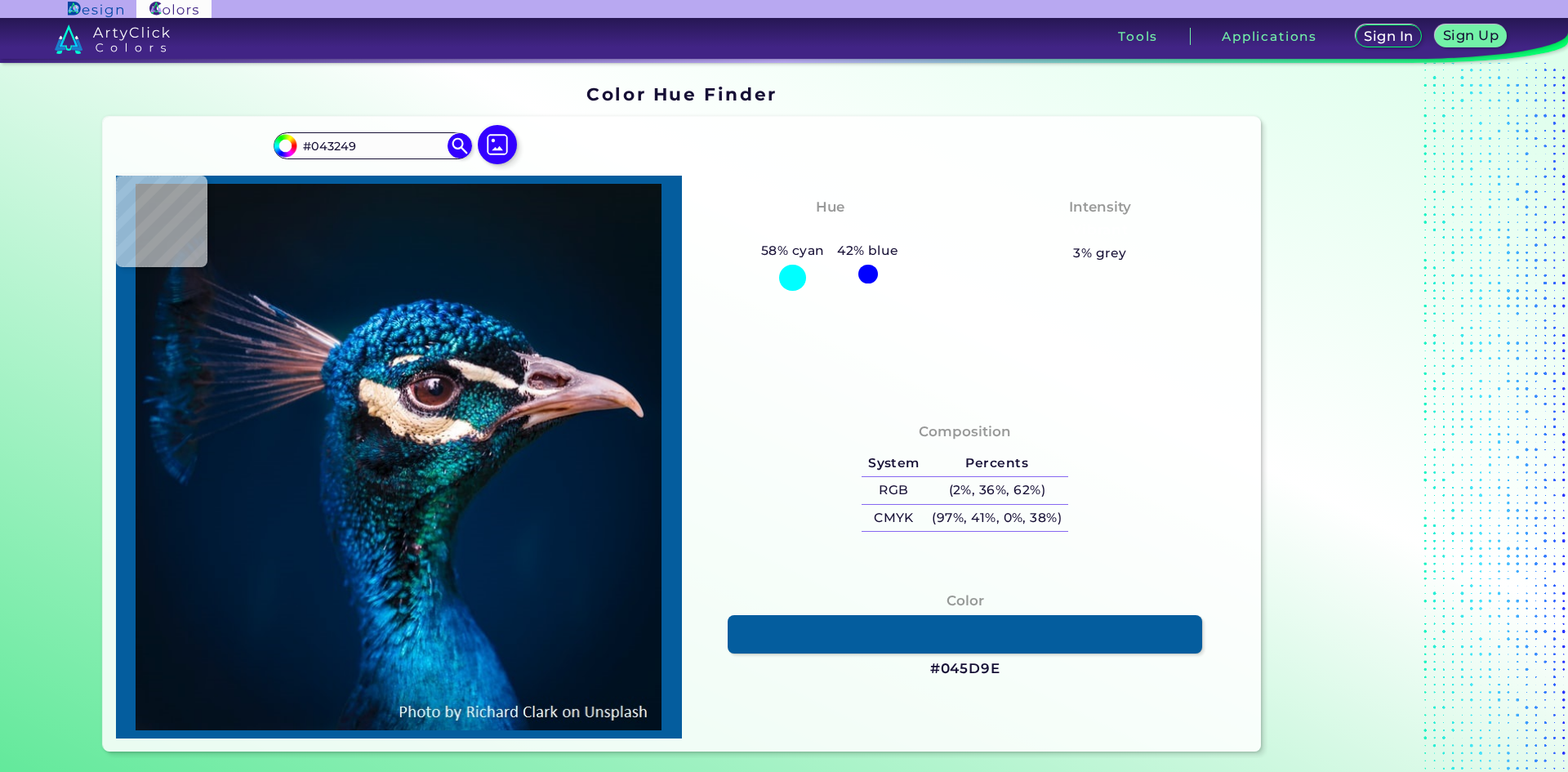
type input "#072a3b"
type input "#072A3B"
type input "#0f2331"
type input "#0F2331"
type input "#04202d"
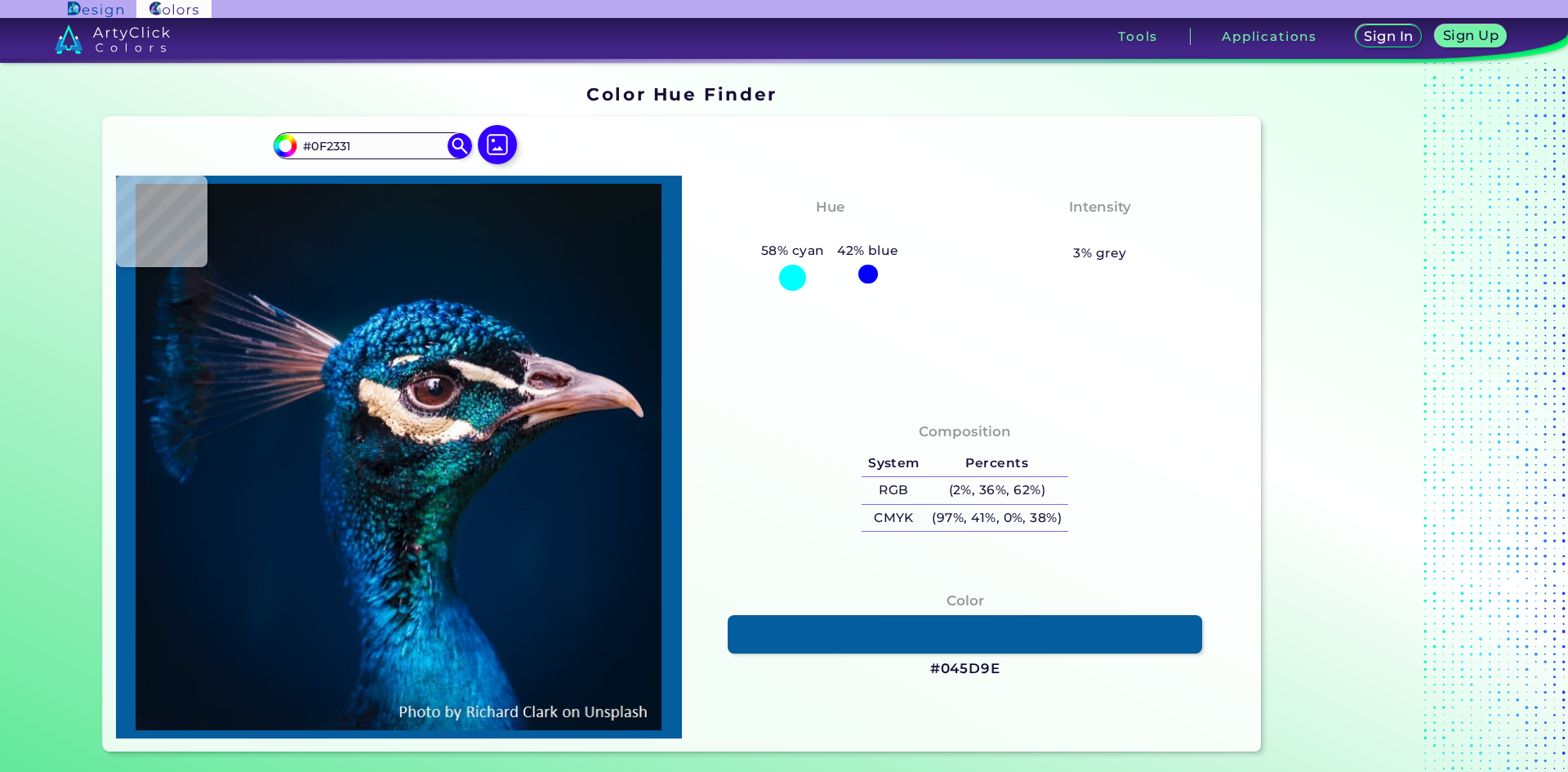
type input "#04202D"
type input "#001926"
type input "#052d37"
type input "#052D37"
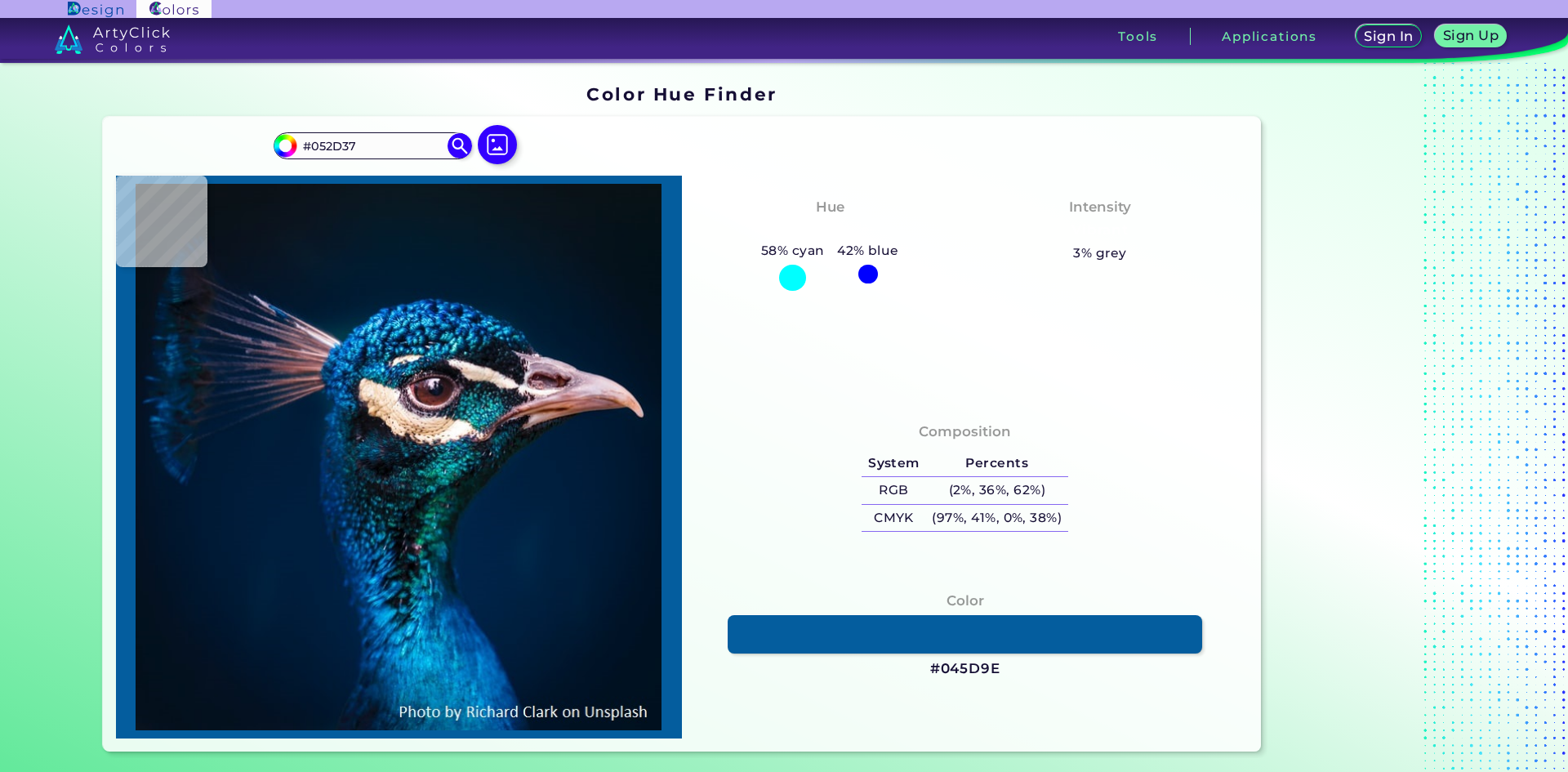
type input "#0b2b3a"
type input "#0B2B3A"
type input "#0c3041"
type input "#0C3041"
type input "#0f4862"
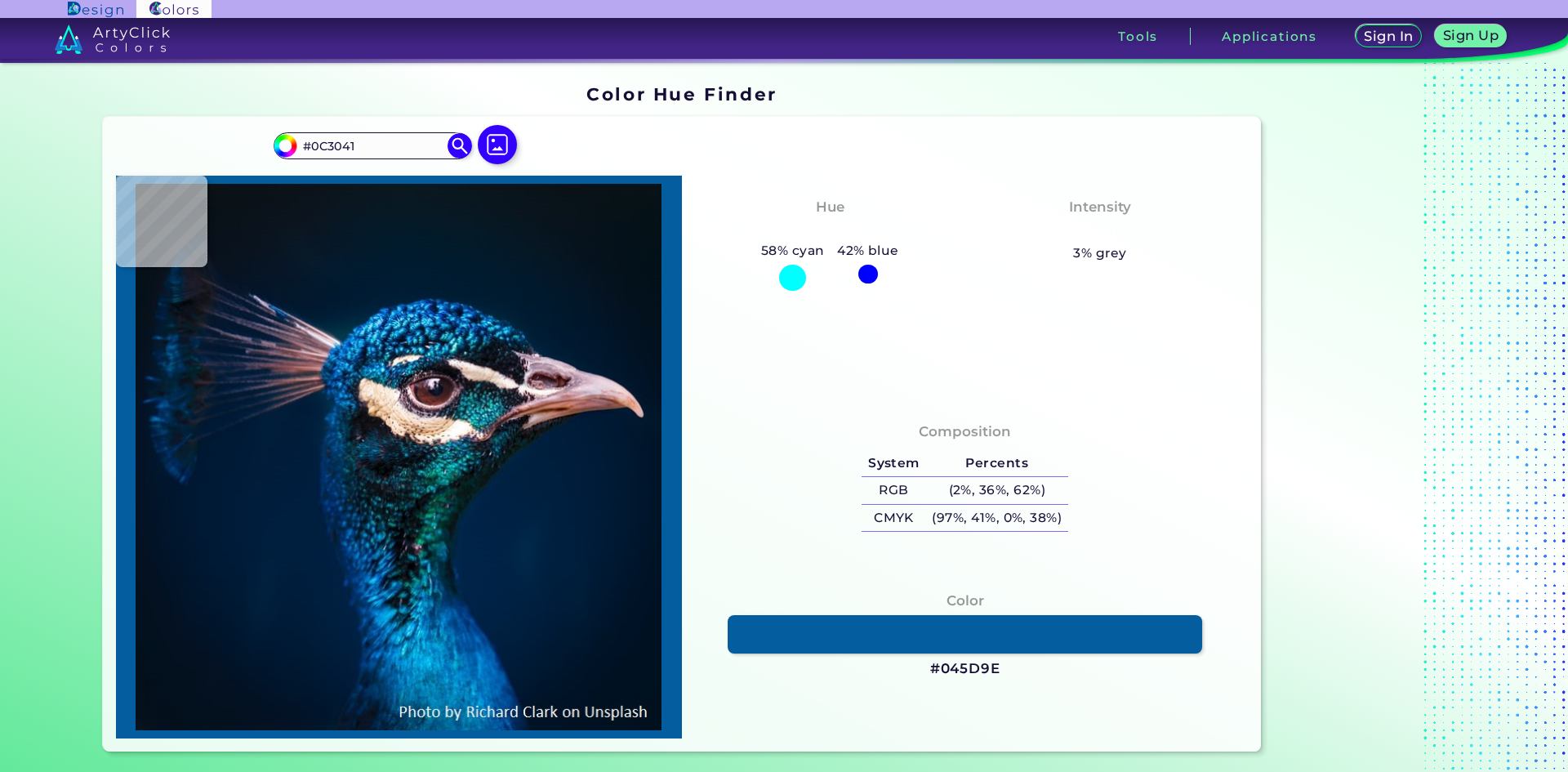
type input "#0F4862"
type input "#011f2a"
type input "#011F2A"
type input "#052b3e"
type input "#052B3E"
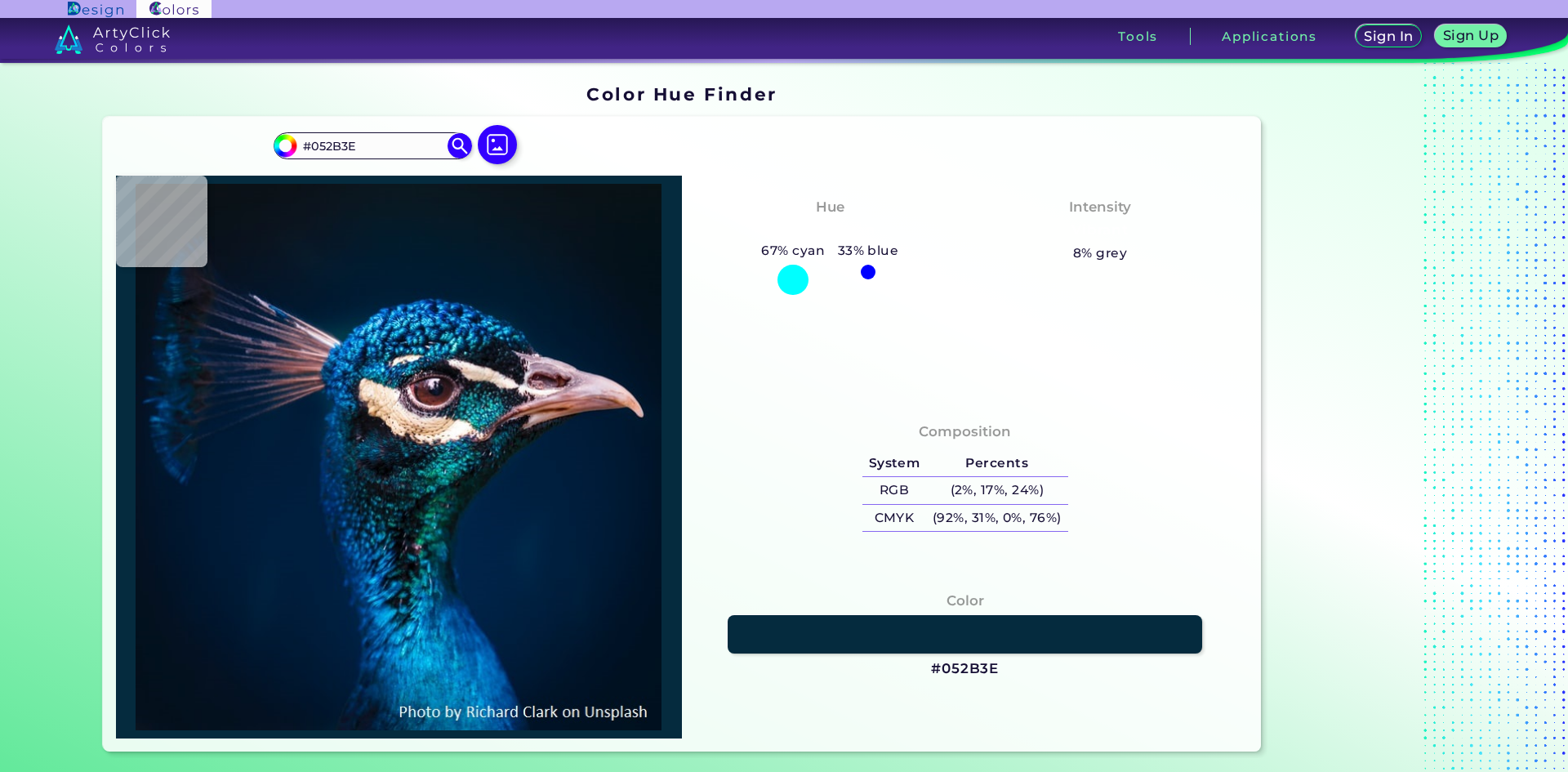
type input "#165c85"
type input "#165C85"
type input "#1e88a9"
type input "#1E88A9"
type input "#044062"
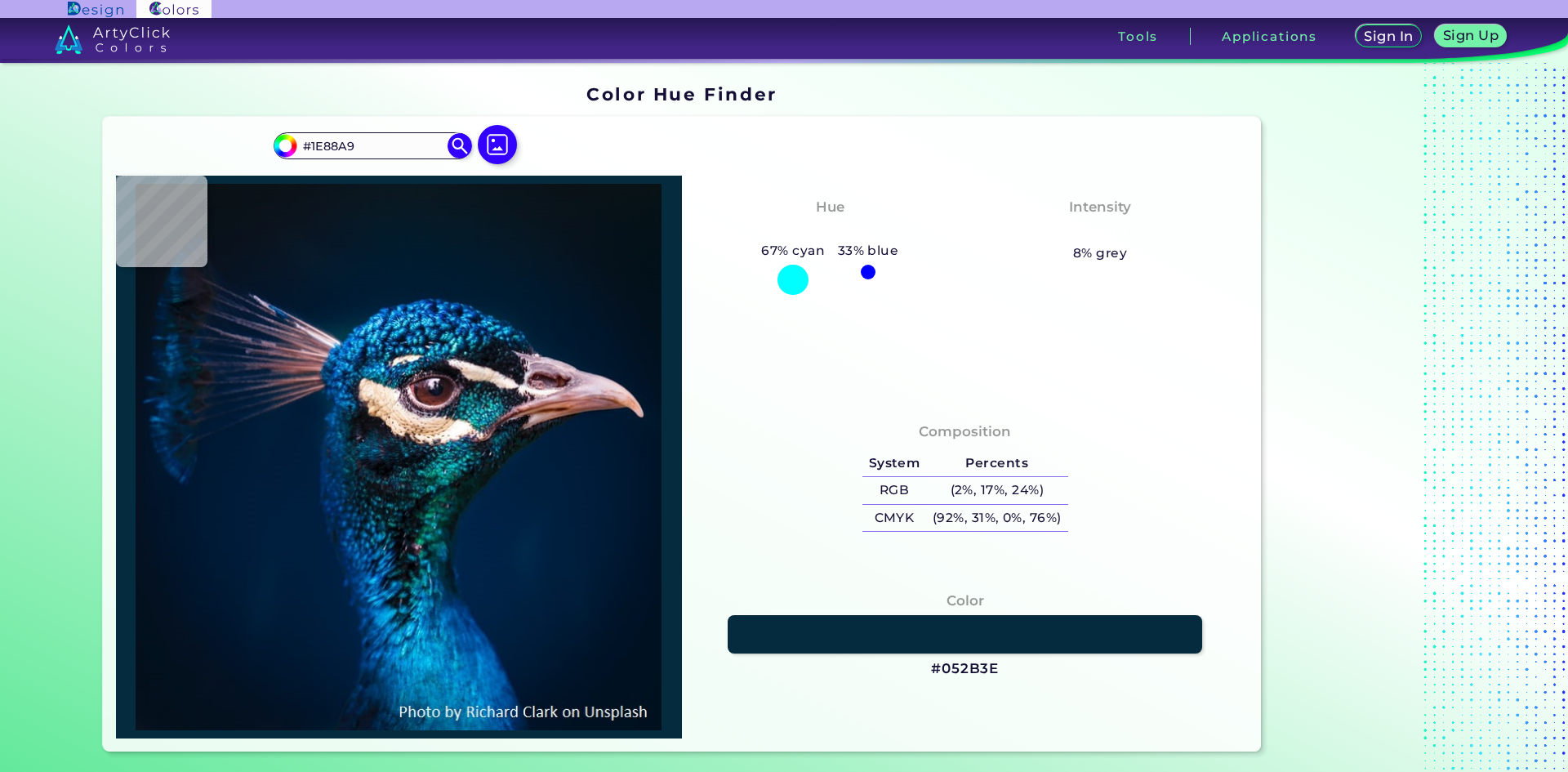
type input "#044062"
type input "#002241"
type input "#036298"
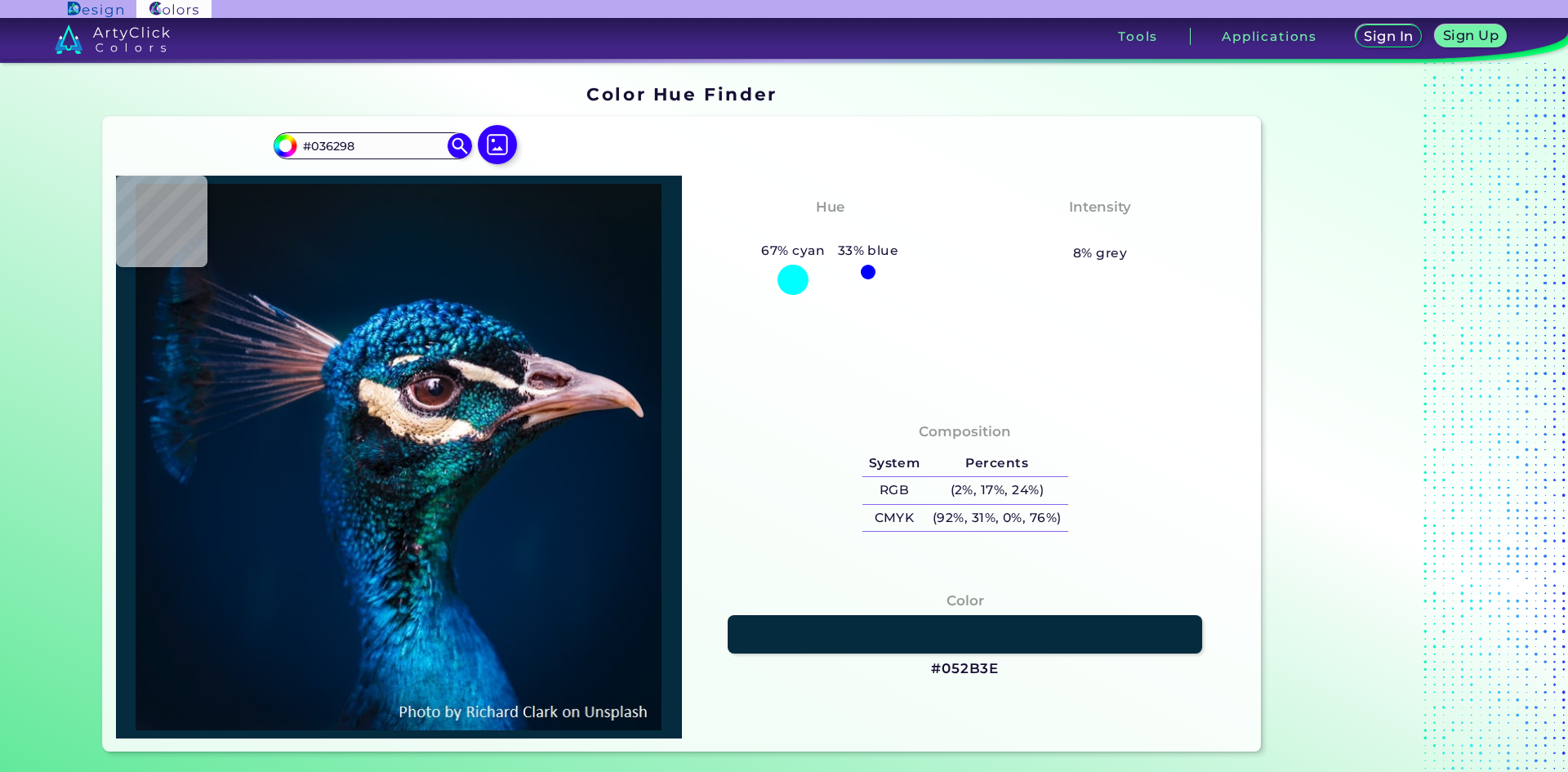
type input "#0f4165"
type input "#0F4165"
type input "#87b0ce"
type input "#87B0CE"
type input "#00295c"
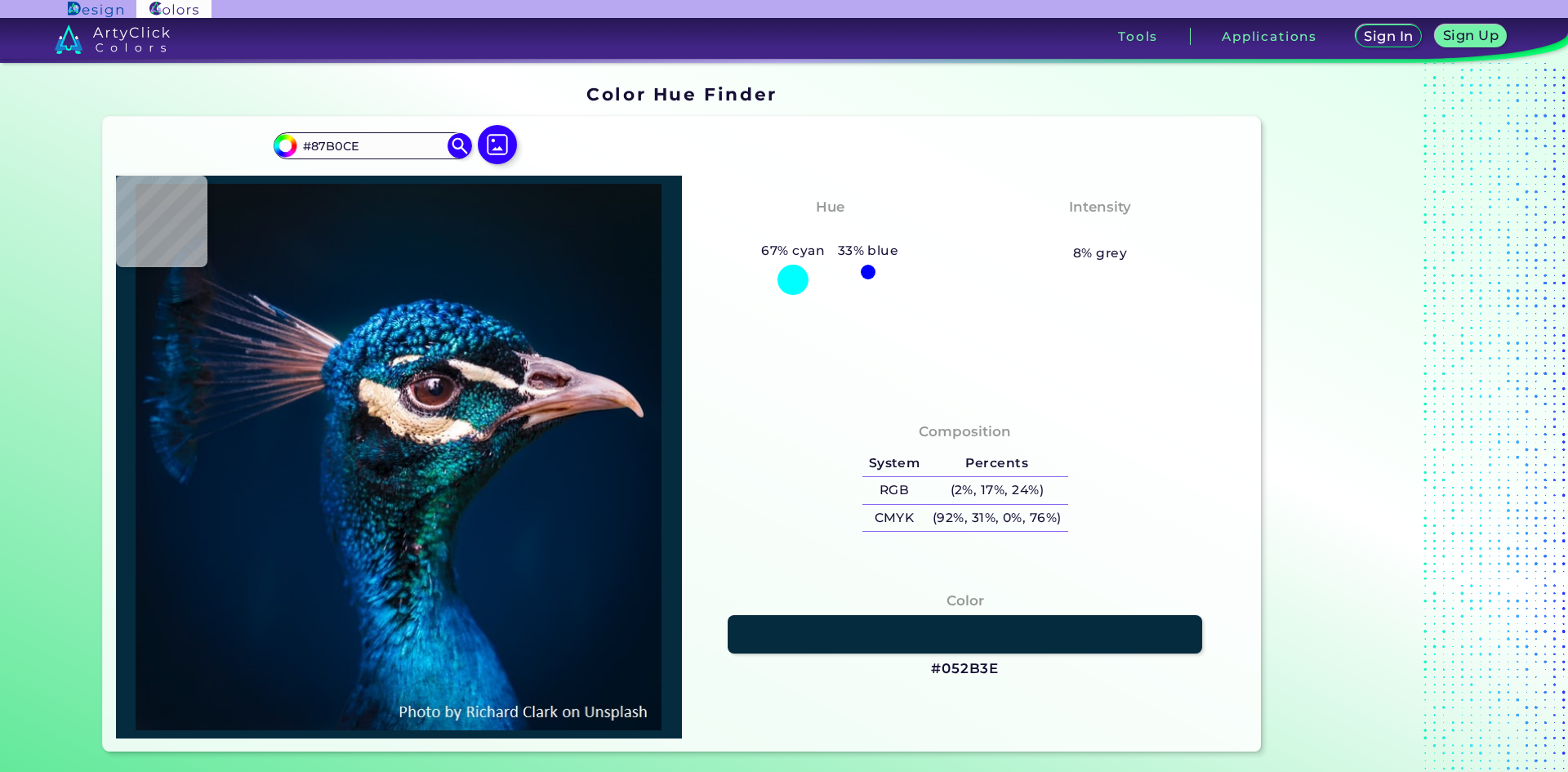
type input "#00295C"
type input "#177db4"
type input "#177DB4"
type input "#001c3f"
type input "#001C3F"
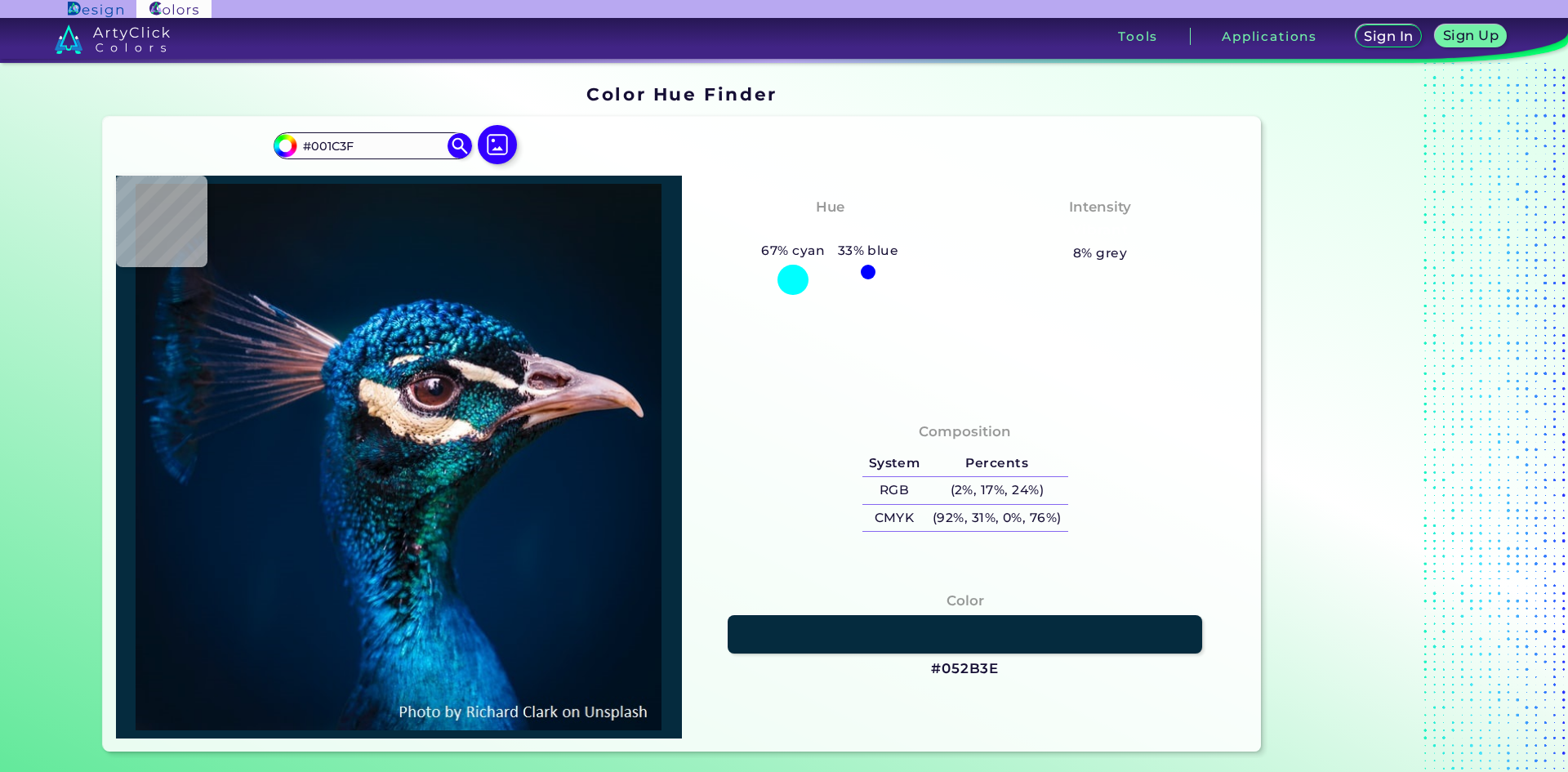
type input "#002c5a"
type input "#002C5A"
type input "#0b406f"
type input "#0B406F"
type input "#002236"
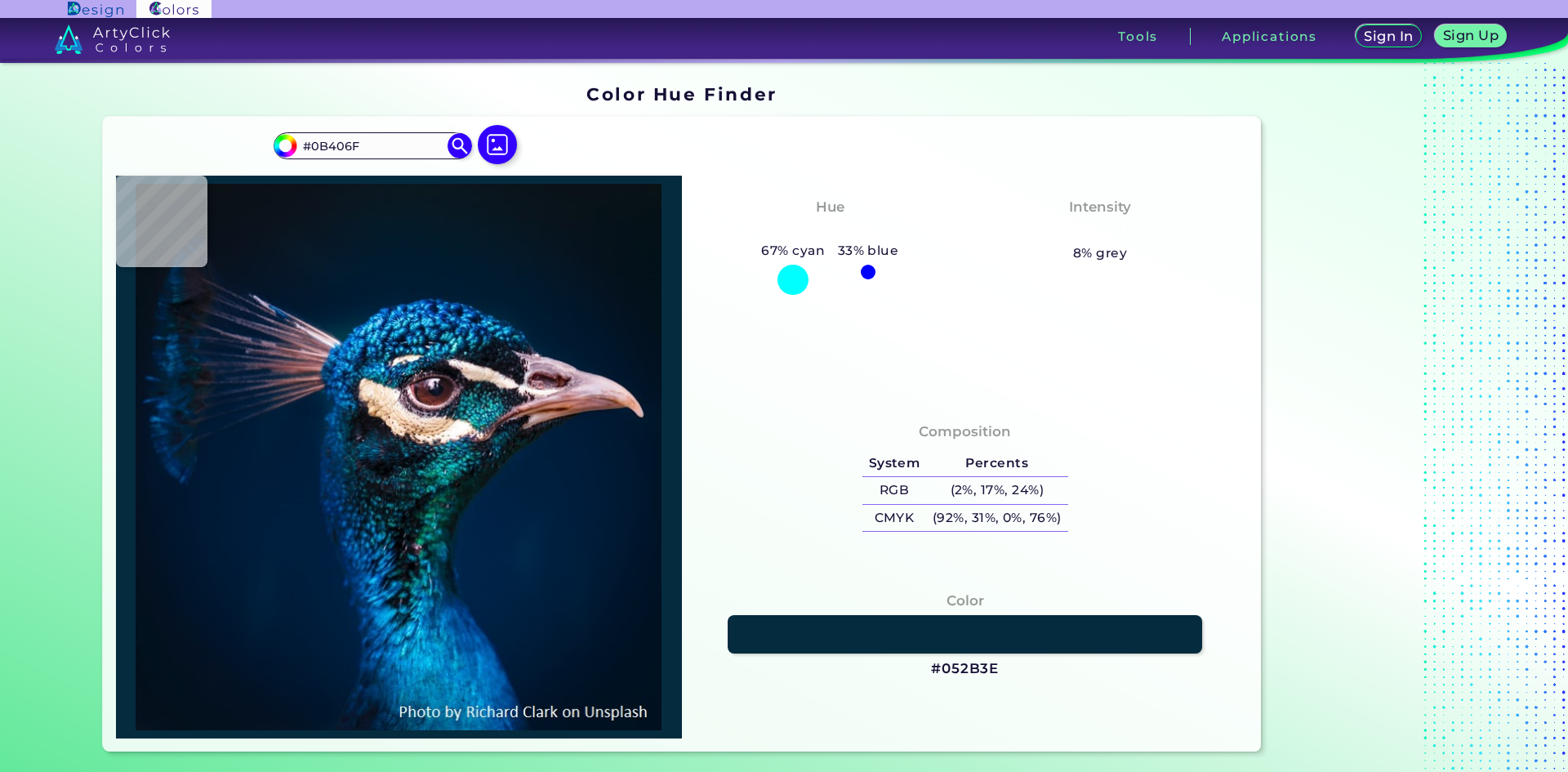
type input "#002236"
type input "#0e475f"
type input "#0E475F"
type input "#024151"
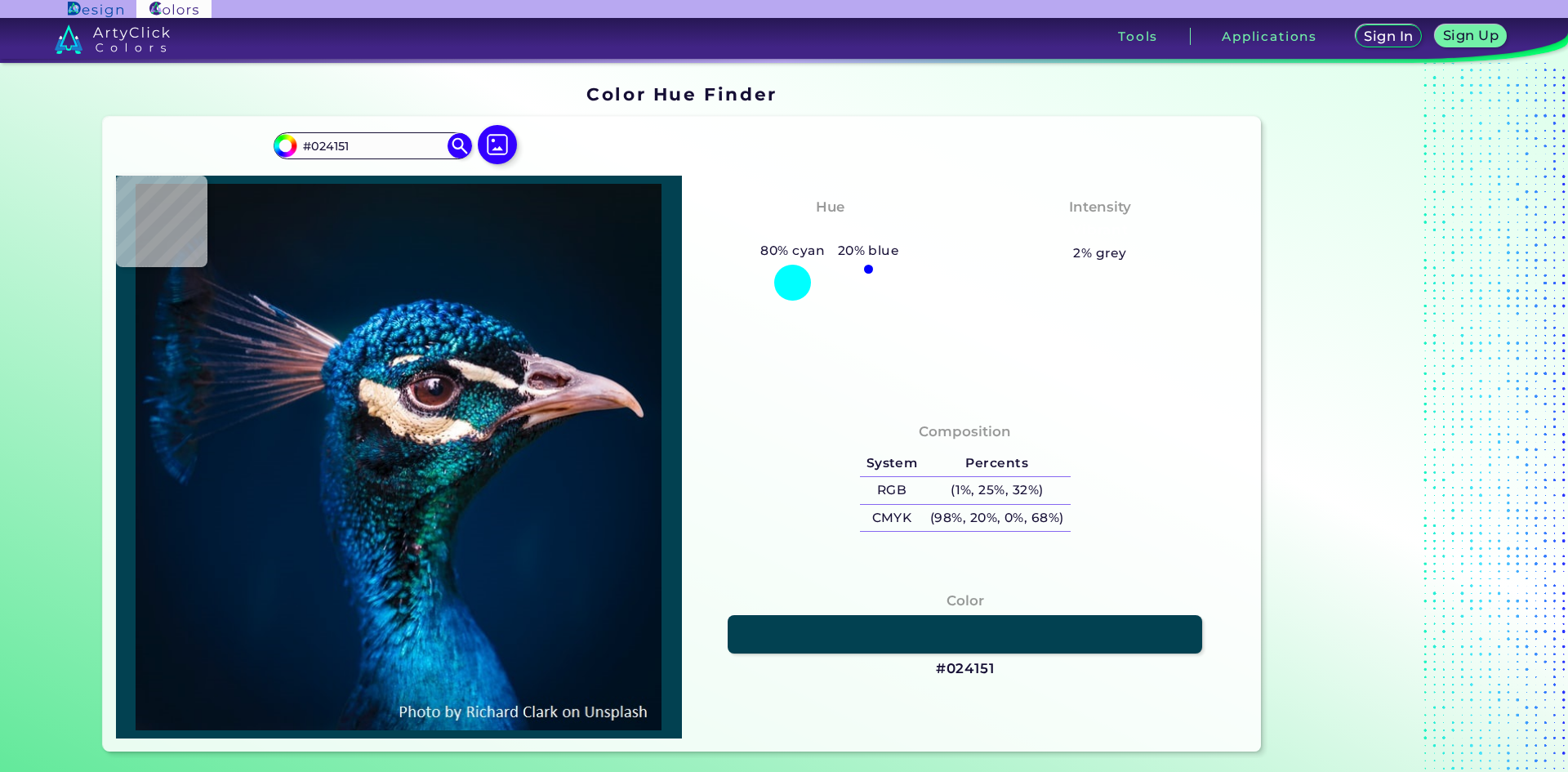
type input "#021115"
type input "#033856"
type input "#035a8a"
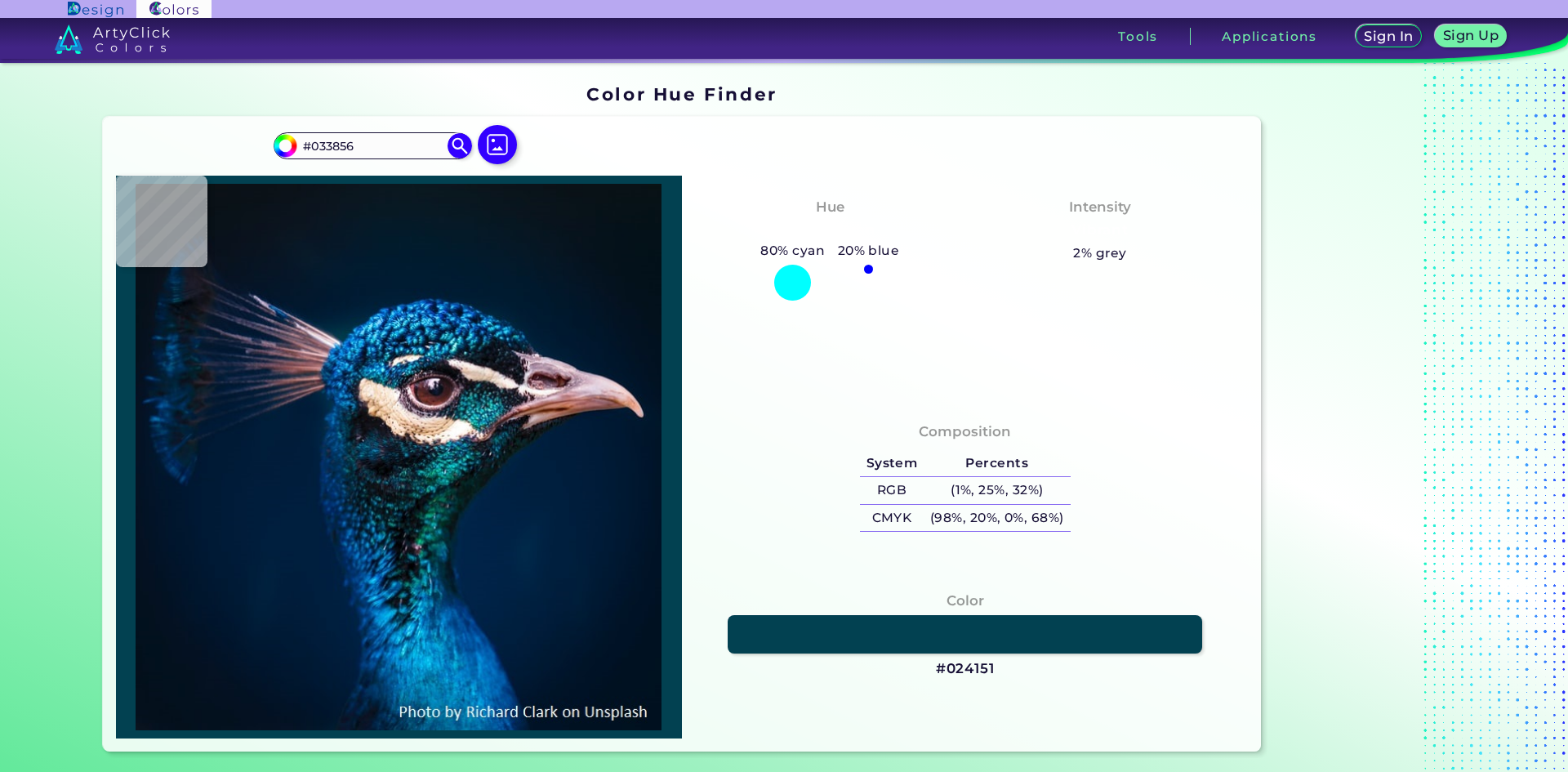
type input "#035A8A"
type input "#023b5b"
type input "#023B5B"
type input "#001828"
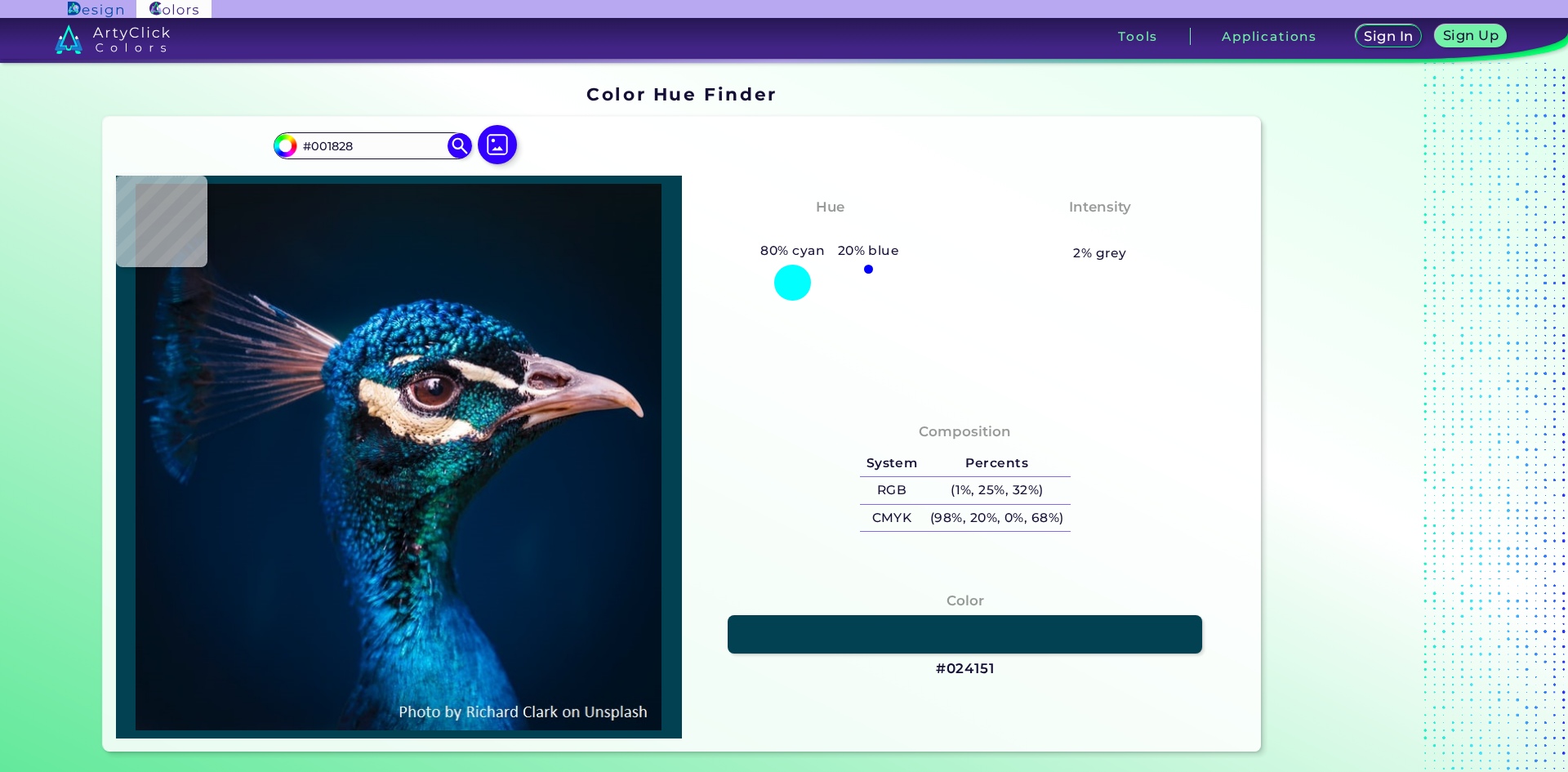
type input "#128ca2"
type input "#128CA2"
type input "#127c91"
type input "#127C91"
type input "#242b3c"
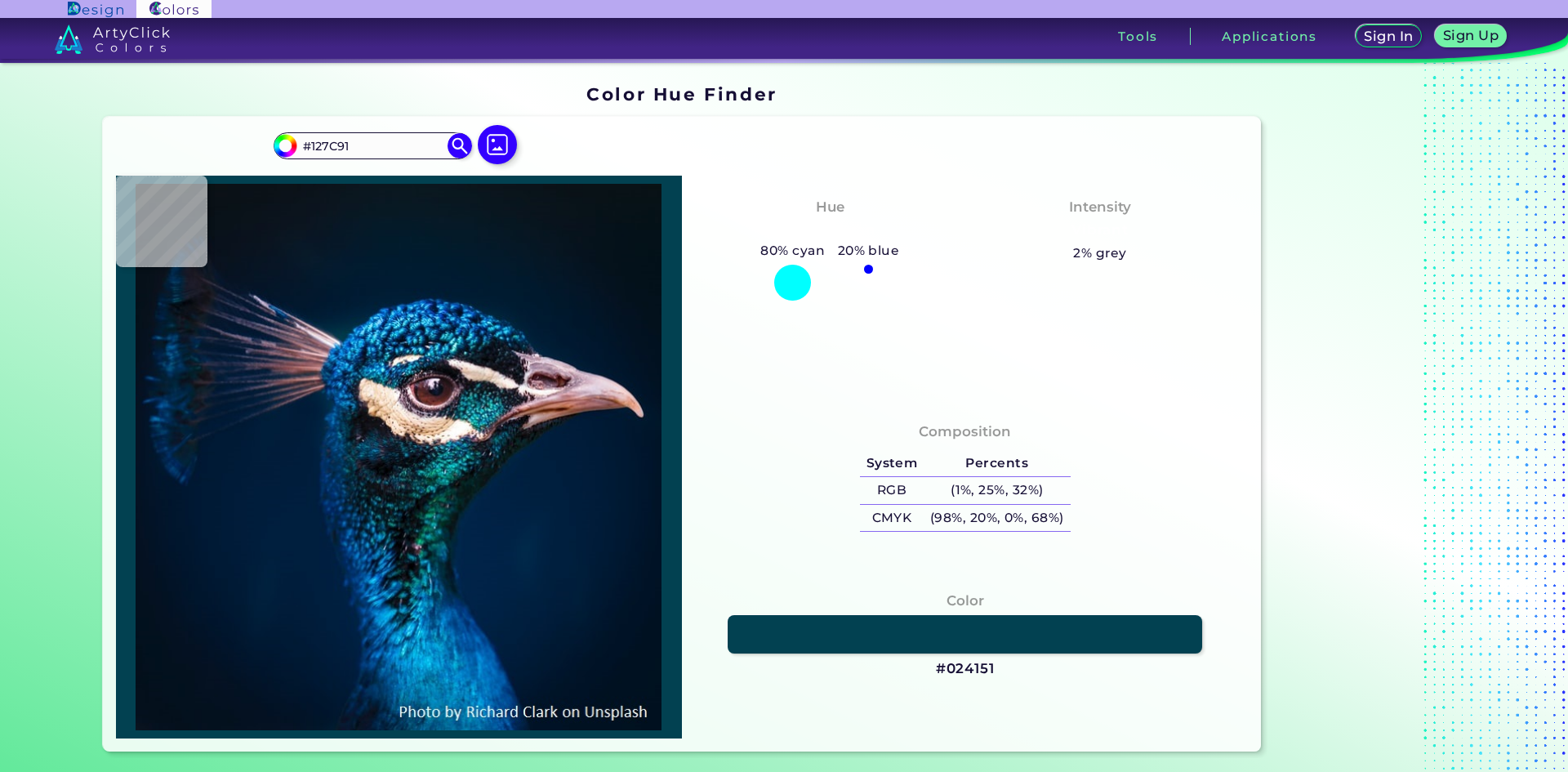
type input "#242B3C"
type input "#272432"
type input "#0c182f"
type input "#0C182F"
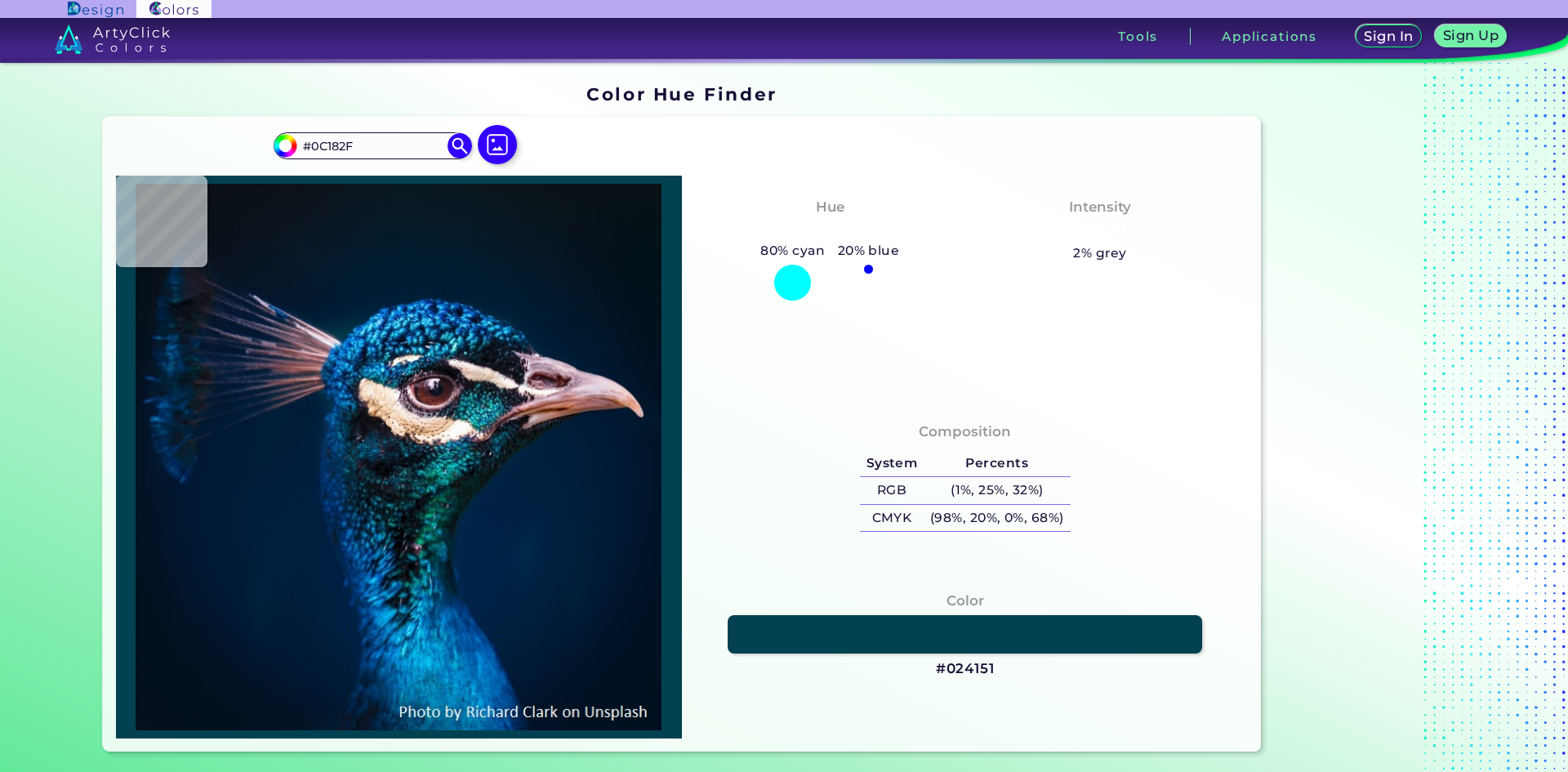
type input "#021935"
type input "#003756"
type input "#0c9bcd"
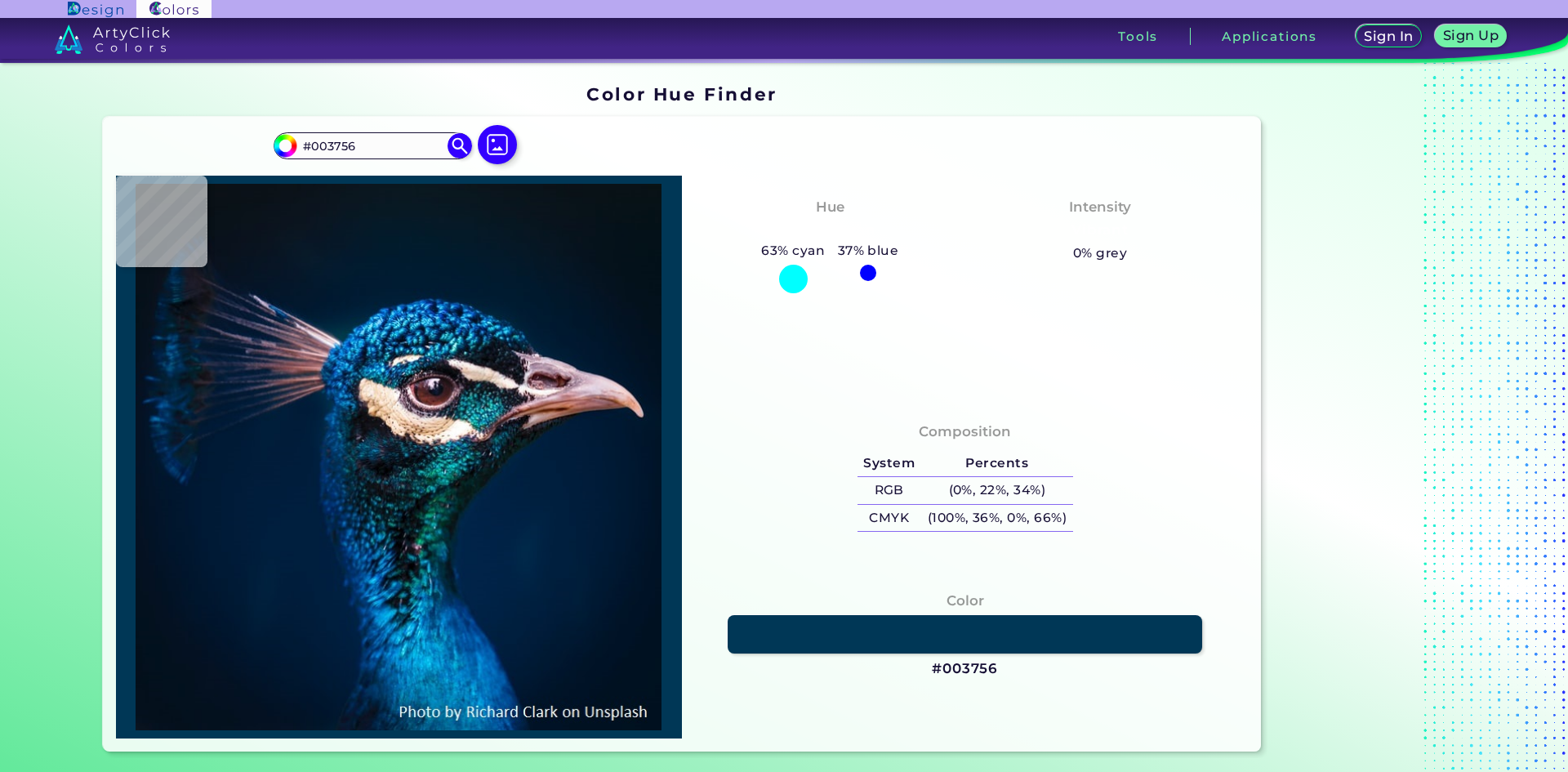
type input "#0C9BCD"
type input "#003144"
type input "#0e4964"
type input "#0E4964"
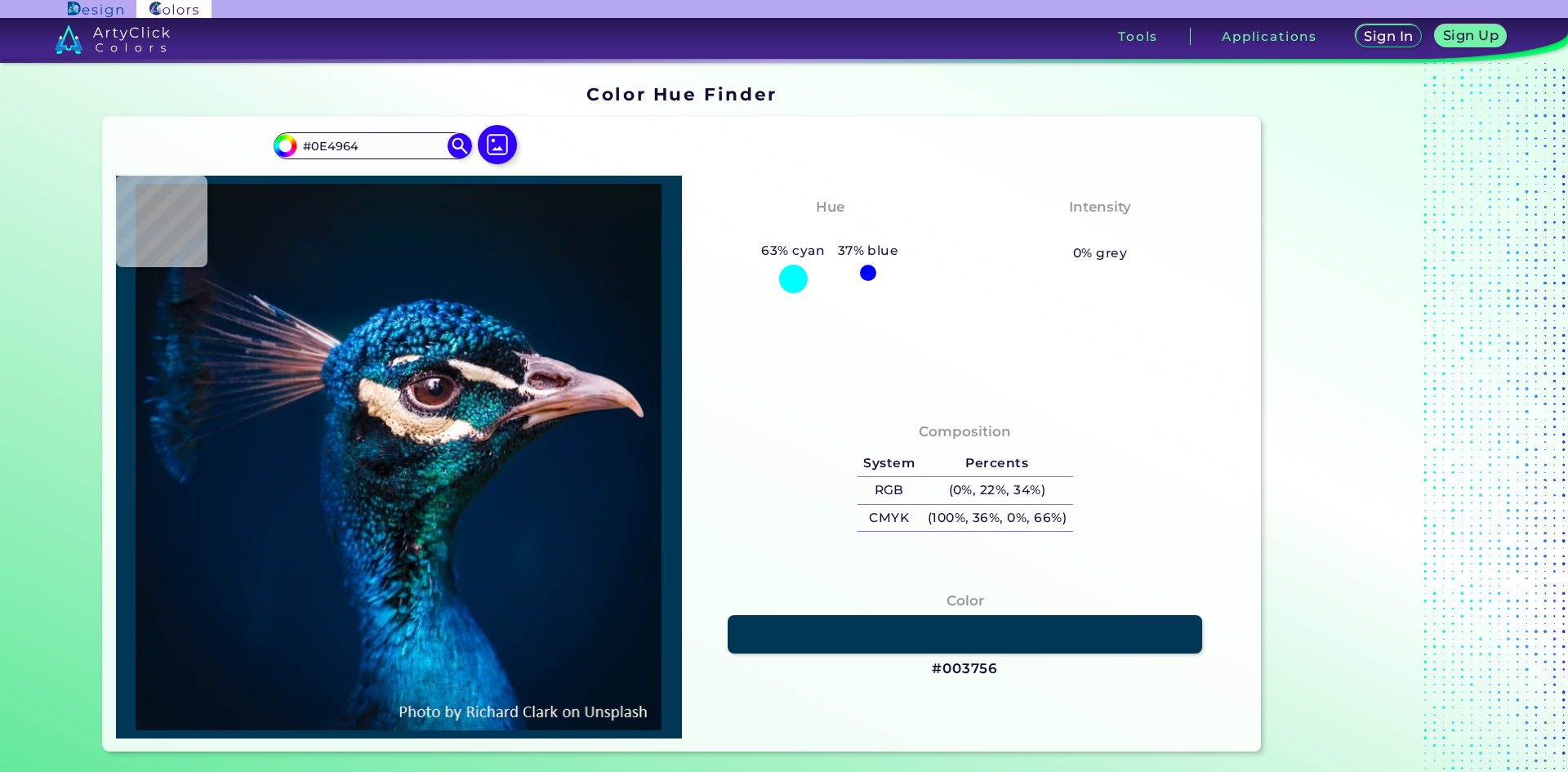
type input "#002b40"
type input "#002B40"
